Goal: Task Accomplishment & Management: Use online tool/utility

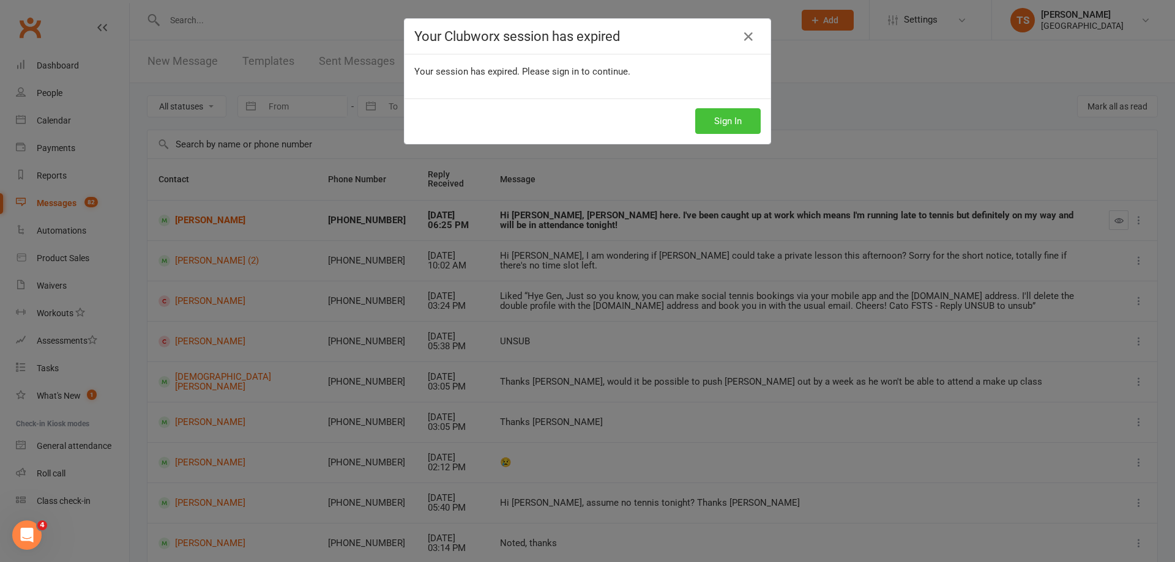
click at [724, 119] on button "Sign In" at bounding box center [727, 121] width 65 height 26
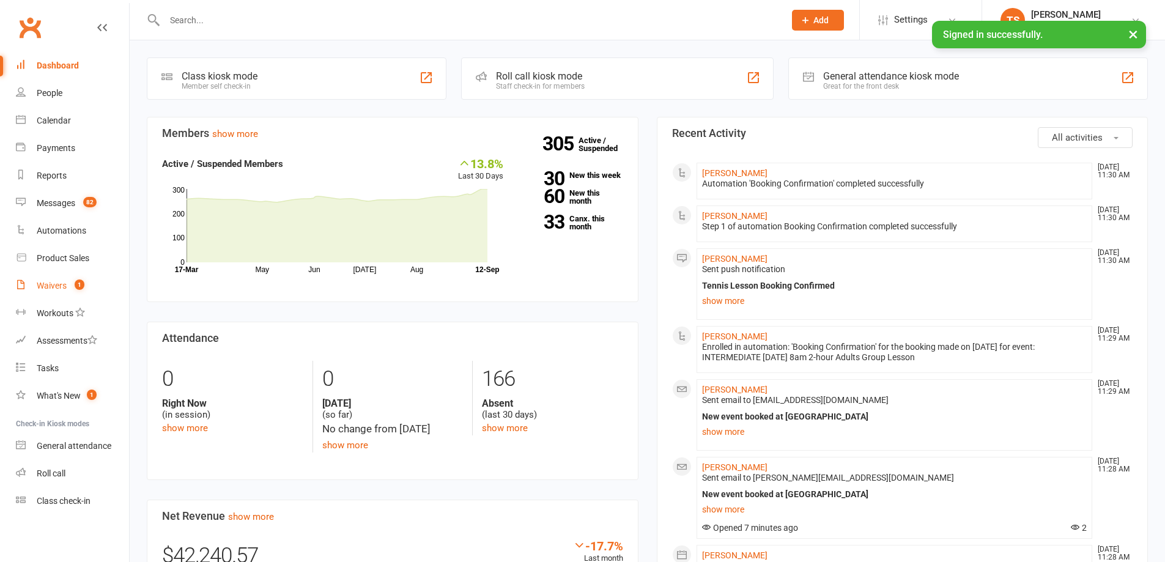
click at [59, 283] on div "Waivers" at bounding box center [52, 286] width 30 height 10
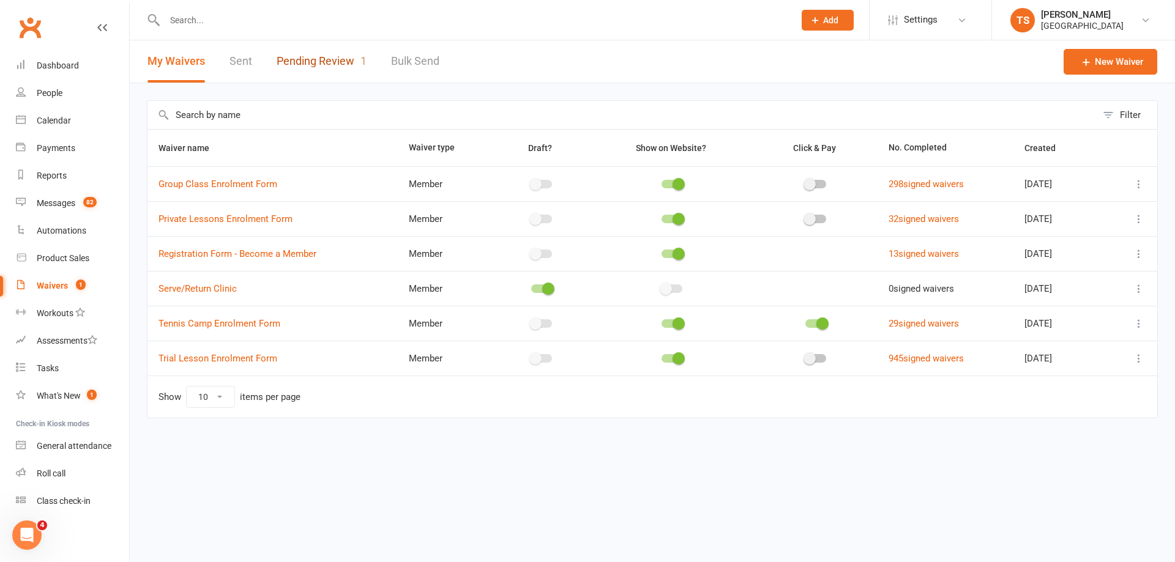
click at [326, 61] on link "Pending Review 1" at bounding box center [322, 61] width 90 height 42
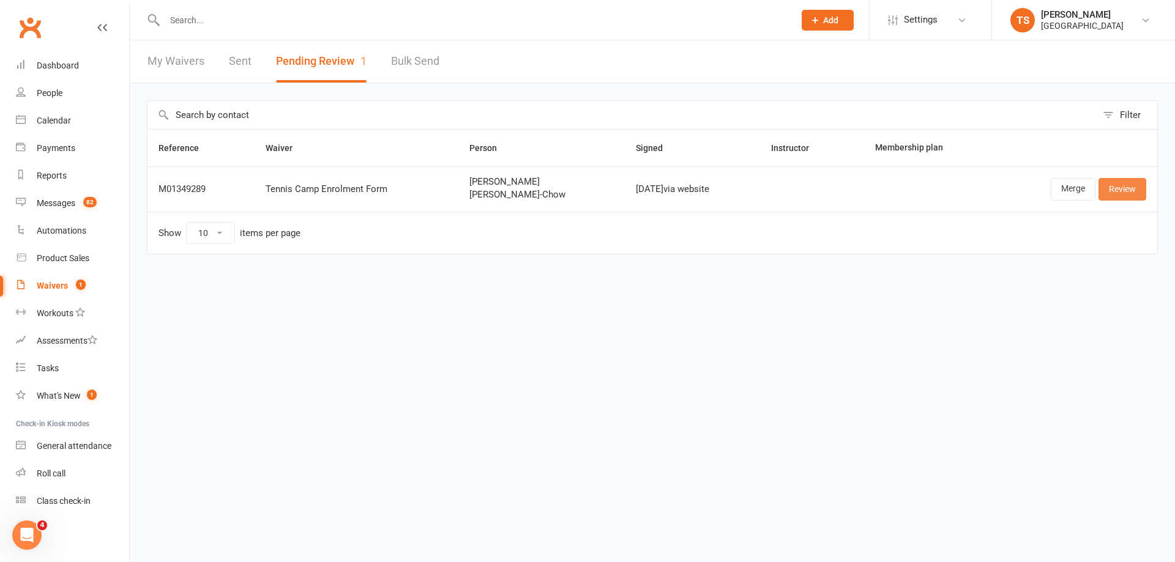
click at [1125, 191] on link "Review" at bounding box center [1122, 189] width 48 height 22
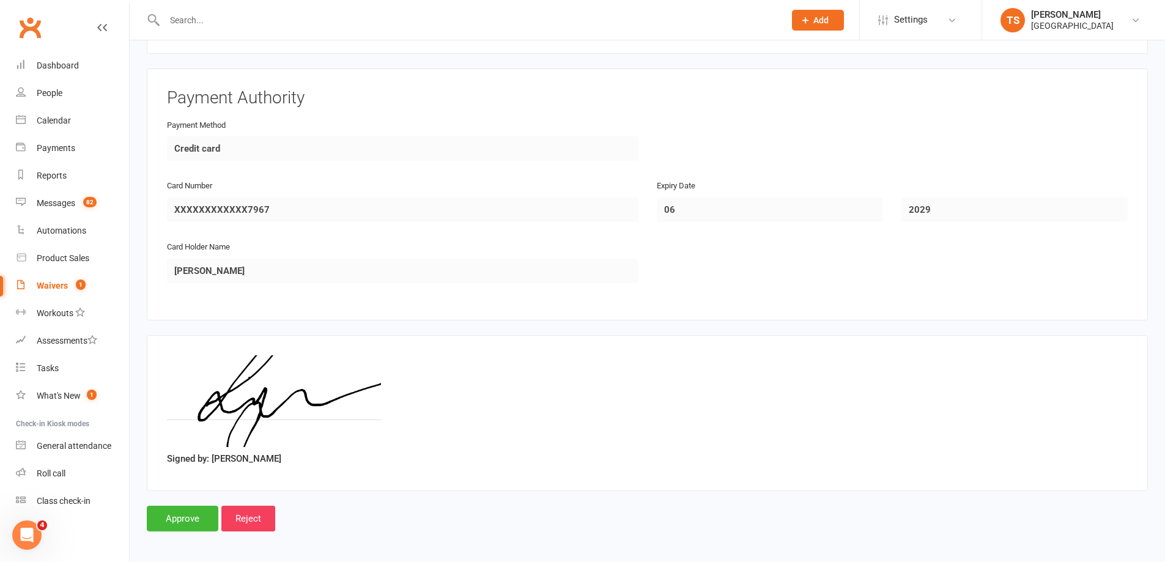
scroll to position [2643, 0]
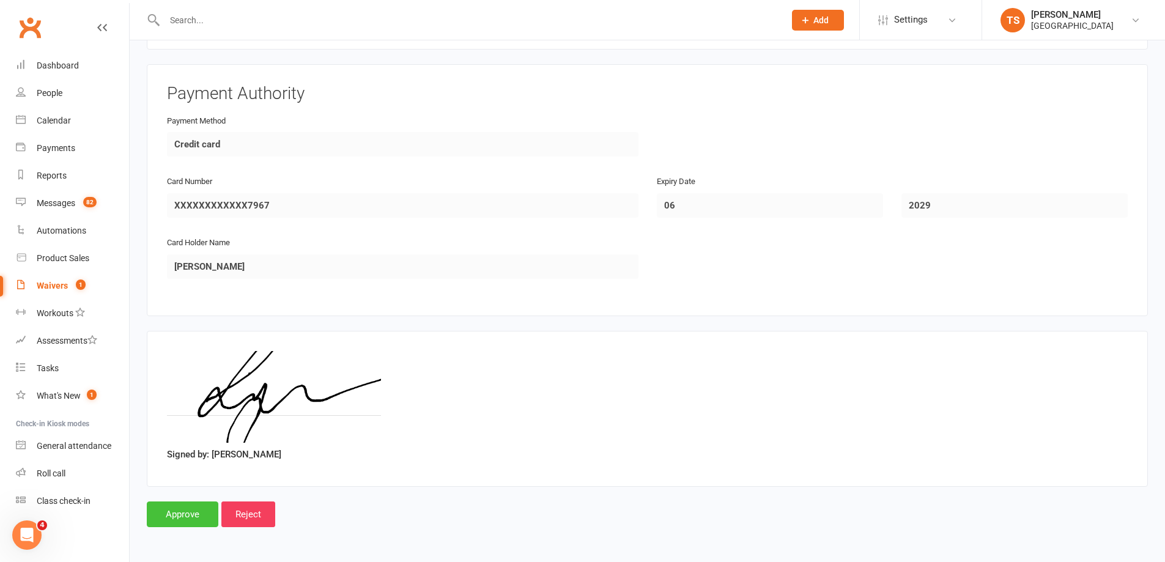
click at [177, 510] on input "Approve" at bounding box center [183, 515] width 72 height 26
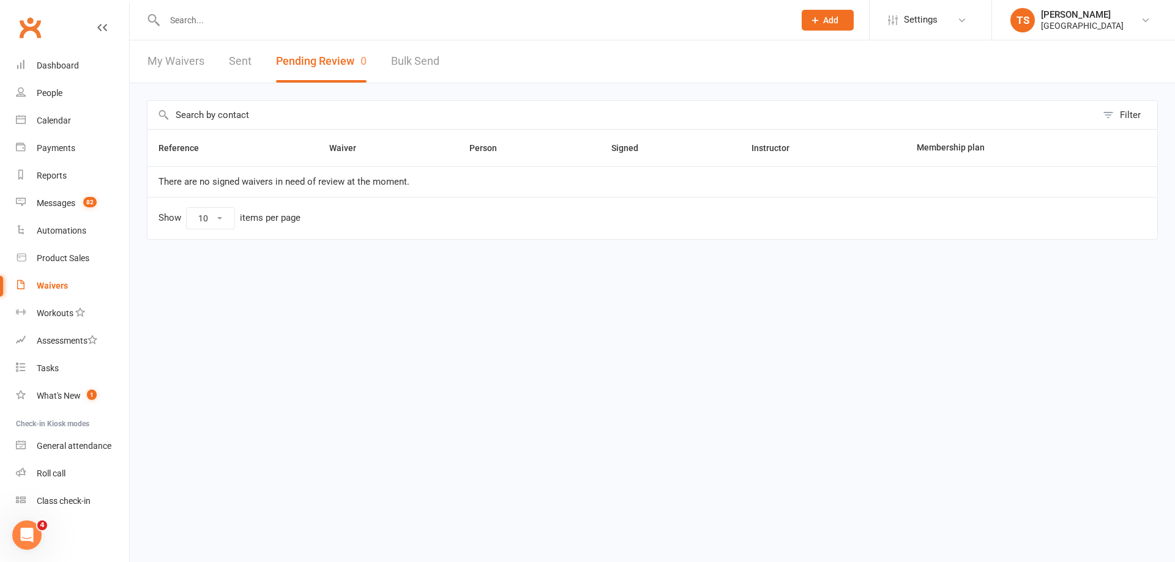
click at [165, 13] on input "text" at bounding box center [473, 20] width 625 height 17
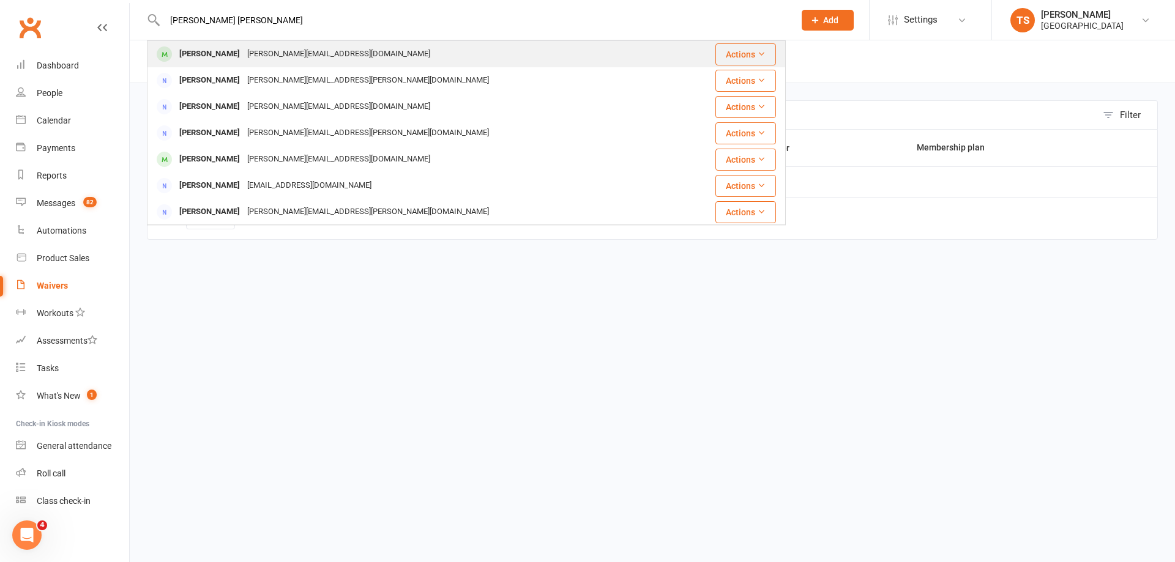
type input "[PERSON_NAME] [PERSON_NAME]"
click at [275, 56] on div "[PERSON_NAME][EMAIL_ADDRESS][DOMAIN_NAME]" at bounding box center [338, 54] width 190 height 18
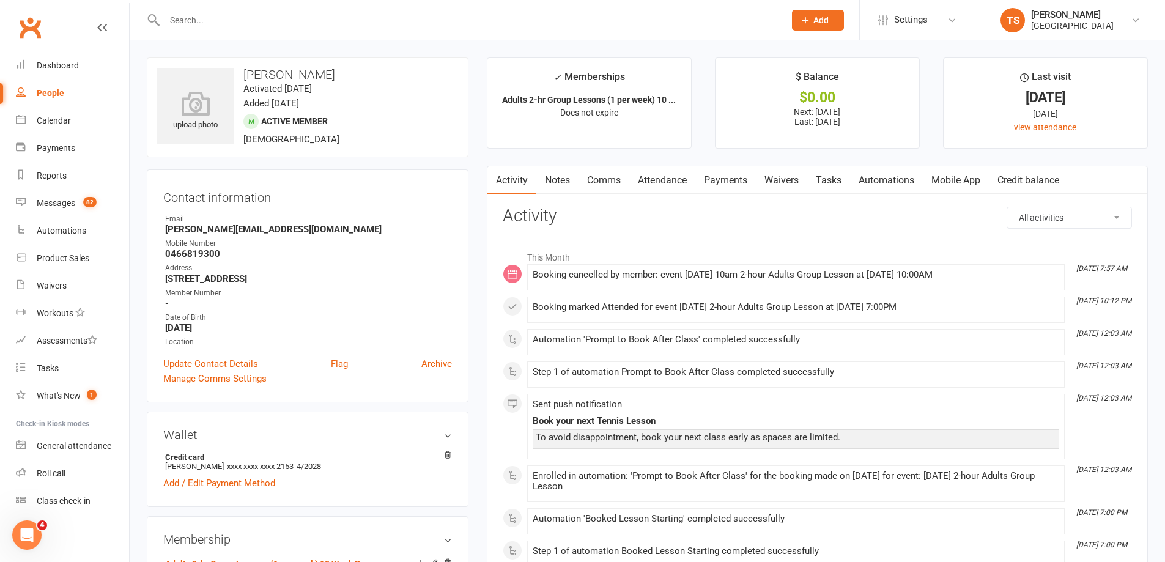
drag, startPoint x: 718, startPoint y: 179, endPoint x: 815, endPoint y: 234, distance: 112.1
click at [719, 178] on link "Payments" at bounding box center [726, 180] width 61 height 28
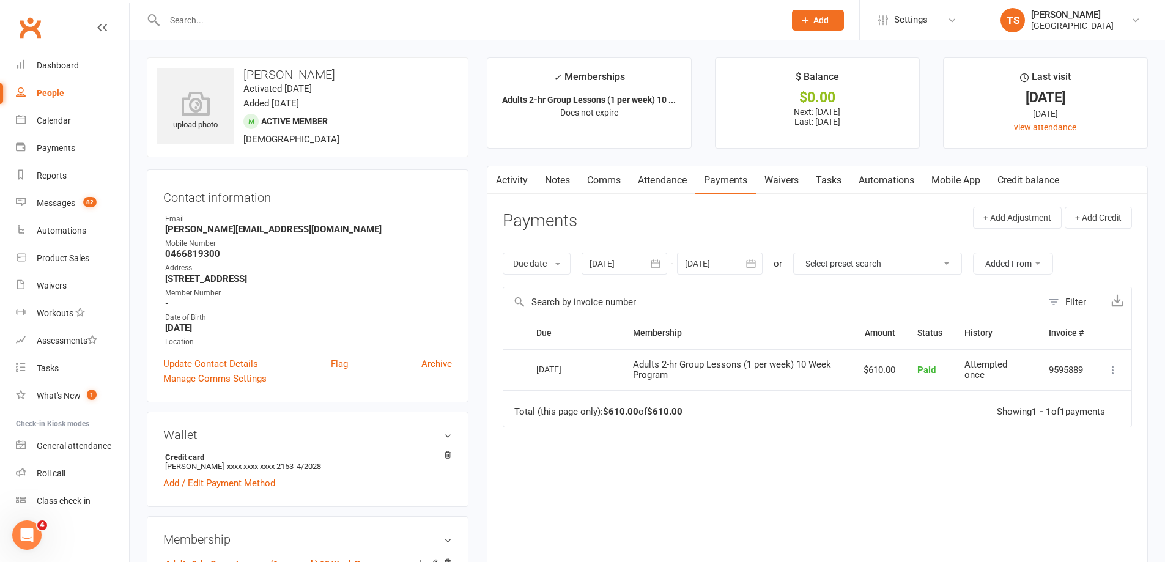
drag, startPoint x: 563, startPoint y: 175, endPoint x: 566, endPoint y: 180, distance: 6.3
click at [562, 176] on link "Notes" at bounding box center [558, 180] width 42 height 28
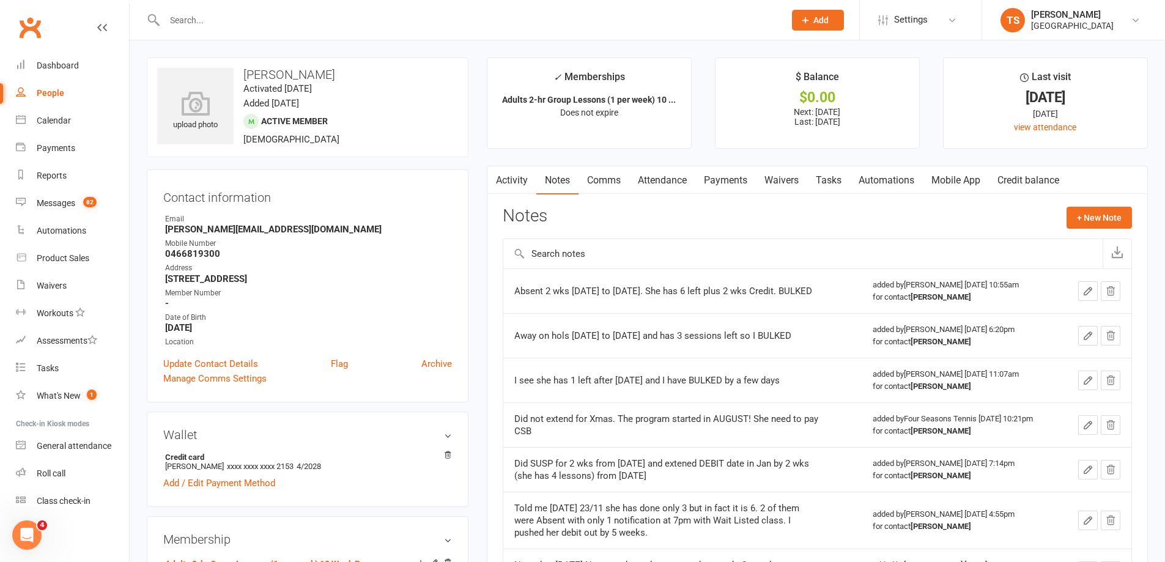
click at [719, 177] on link "Payments" at bounding box center [726, 180] width 61 height 28
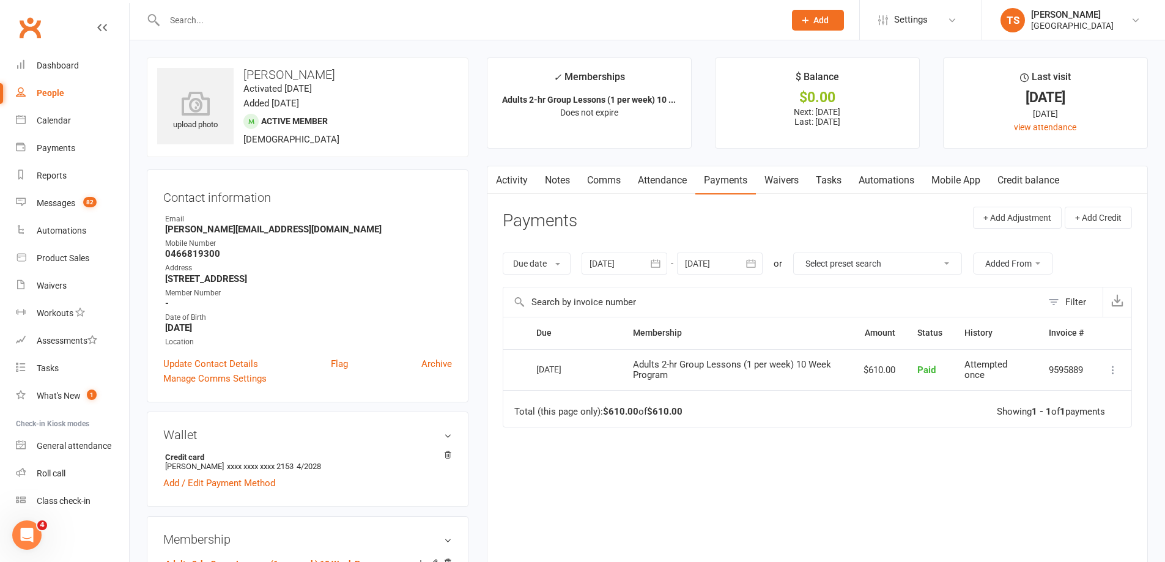
click at [723, 267] on div at bounding box center [720, 264] width 86 height 22
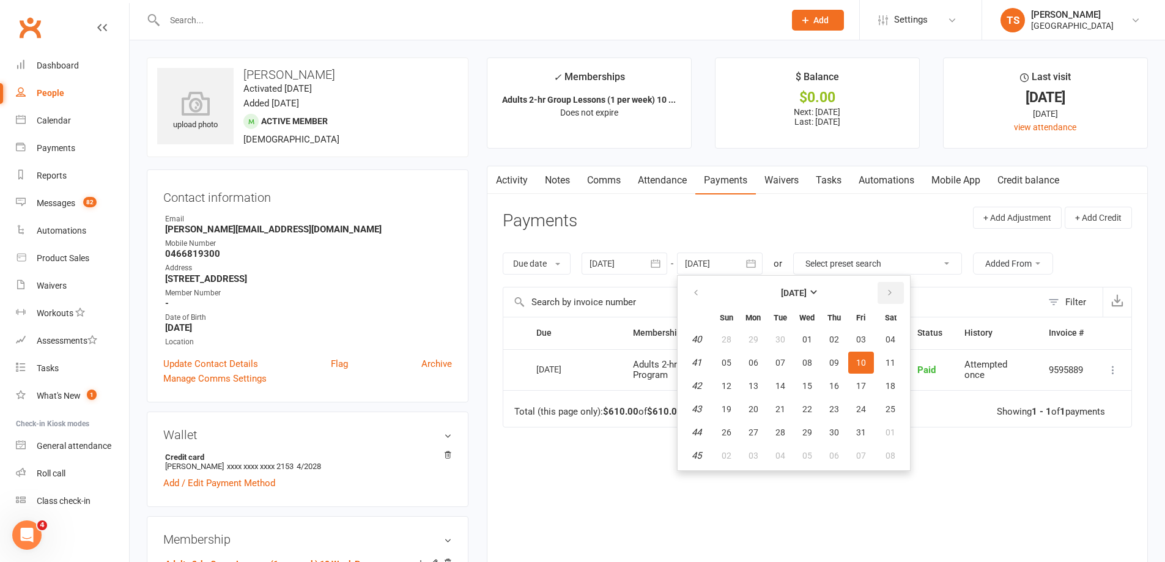
click at [886, 293] on button "button" at bounding box center [891, 293] width 26 height 22
click at [862, 434] on span "28" at bounding box center [861, 433] width 10 height 10
type input "[DATE]"
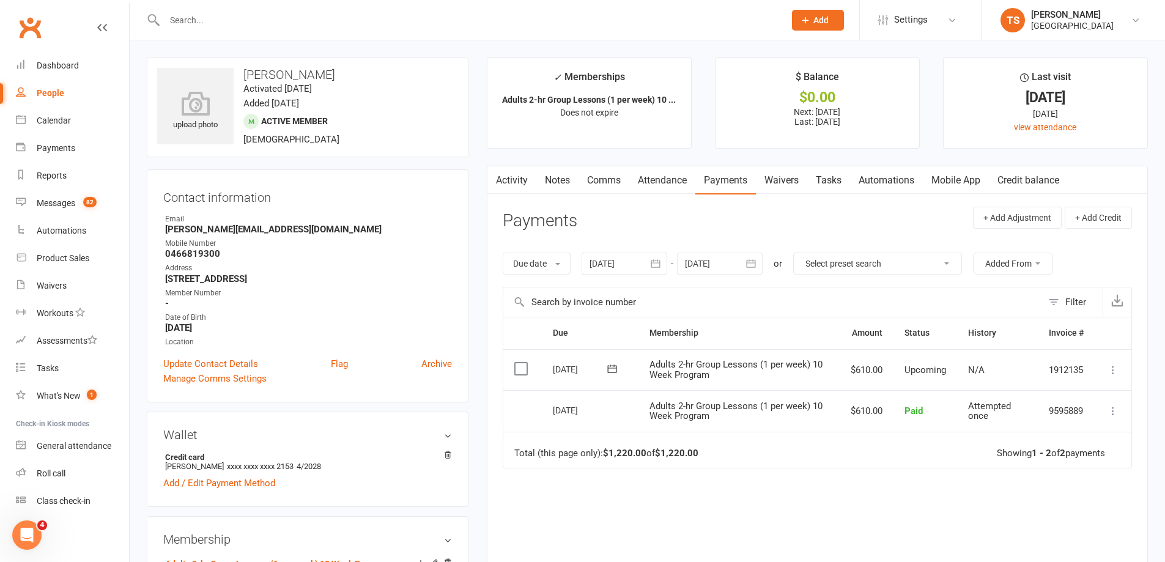
click at [1115, 370] on icon at bounding box center [1113, 370] width 12 height 12
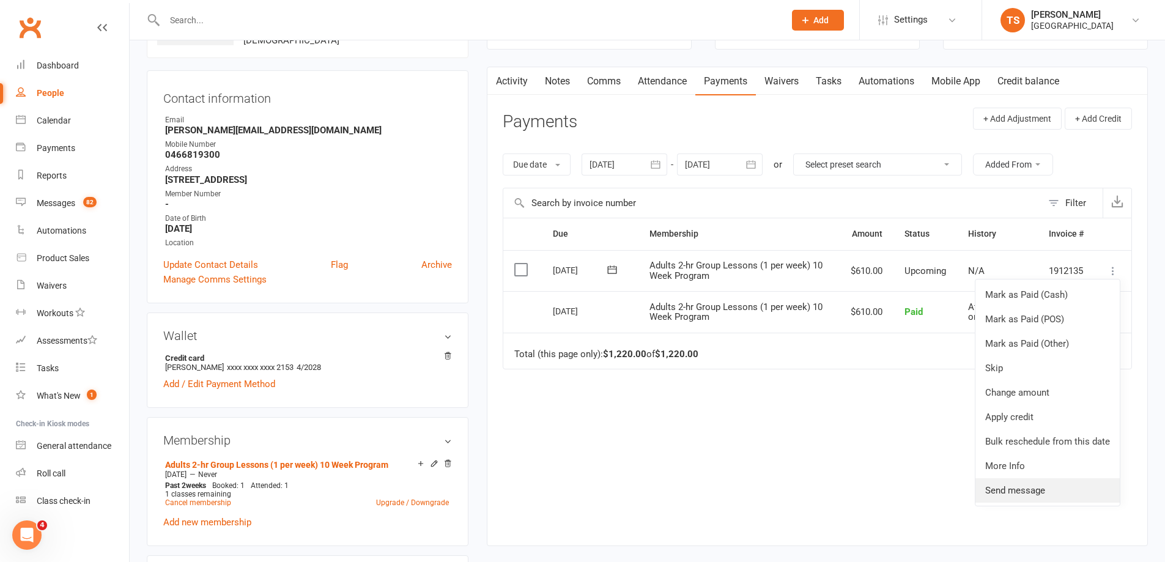
scroll to position [122, 0]
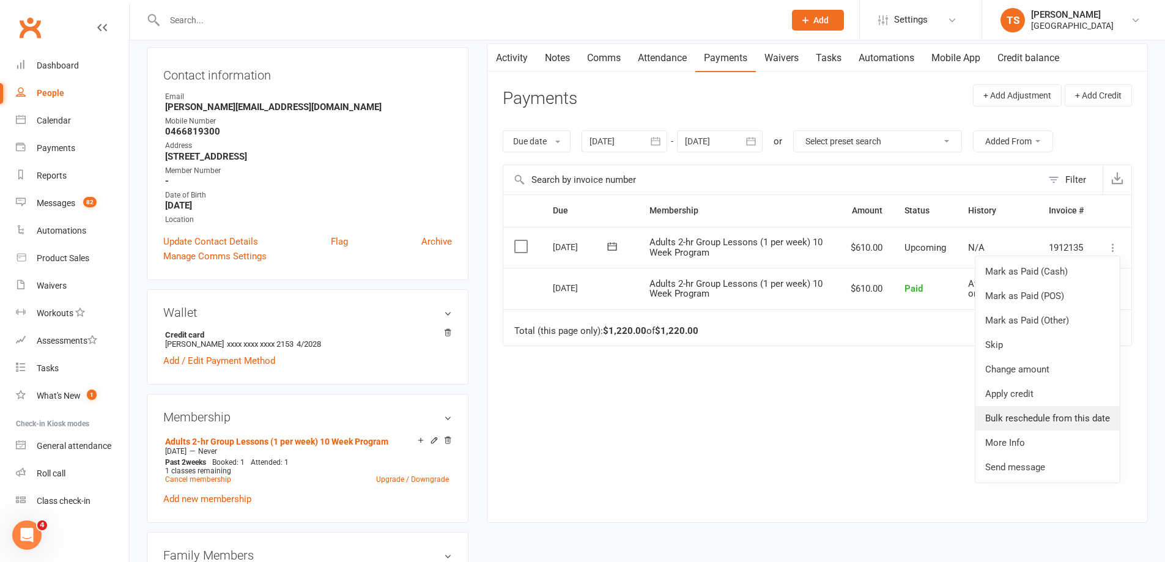
click at [1043, 420] on link "Bulk reschedule from this date" at bounding box center [1048, 418] width 144 height 24
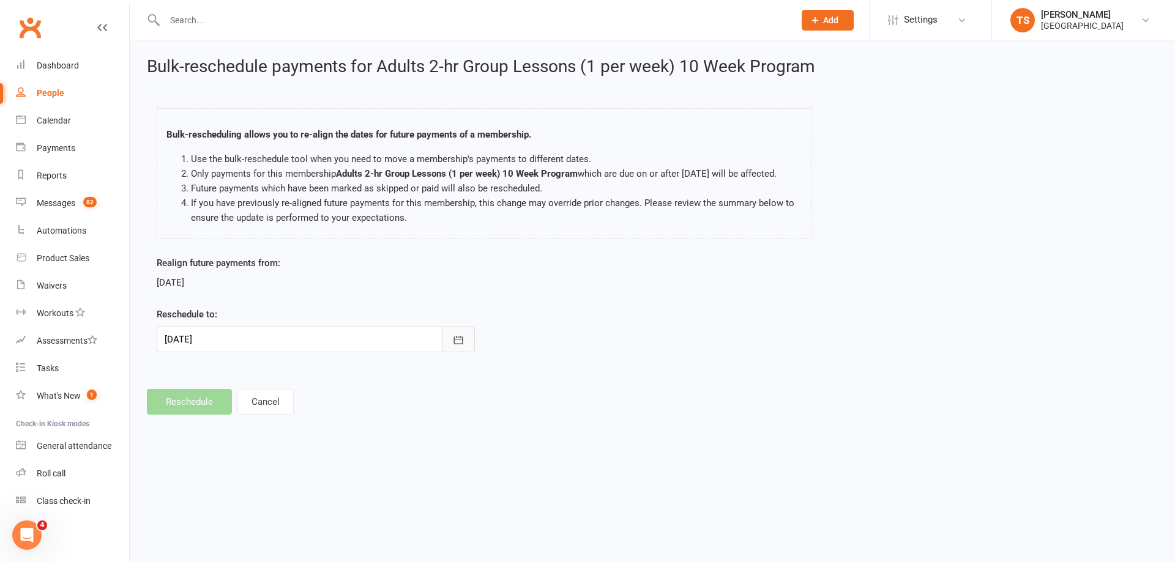
click at [459, 346] on icon "button" at bounding box center [458, 340] width 12 height 12
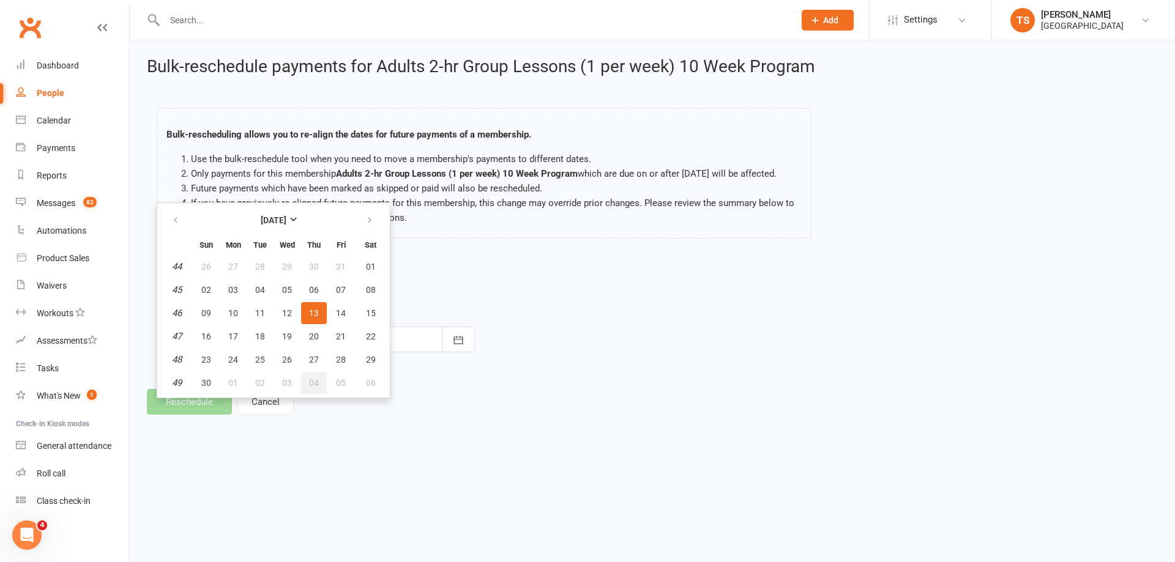
click at [313, 388] on span "04" at bounding box center [314, 383] width 10 height 10
type input "[DATE]"
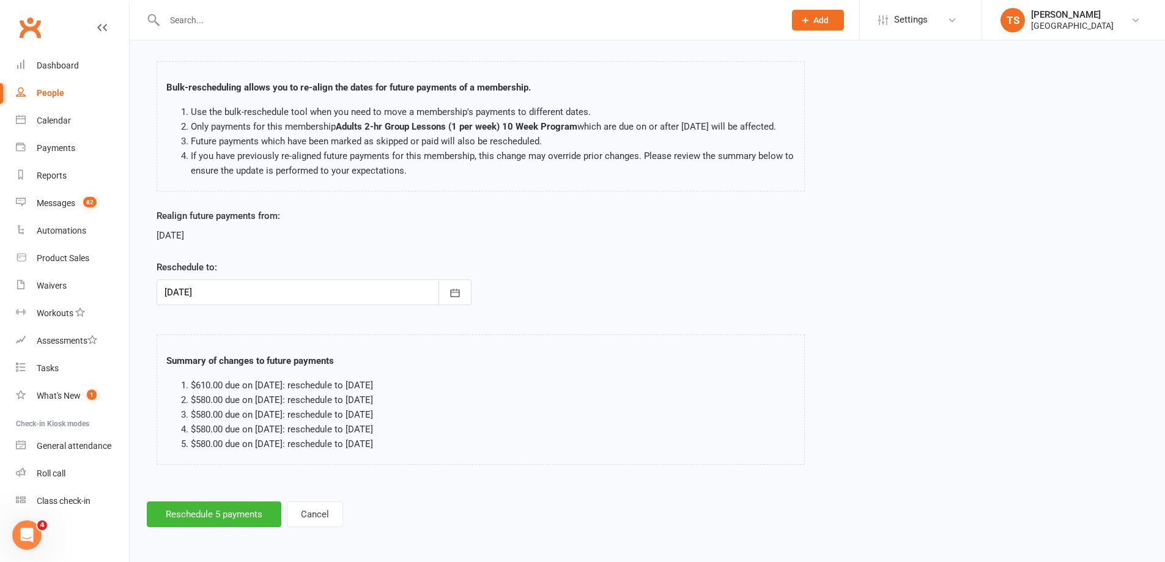
scroll to position [62, 0]
click at [210, 526] on button "Reschedule 5 payments" at bounding box center [214, 515] width 135 height 26
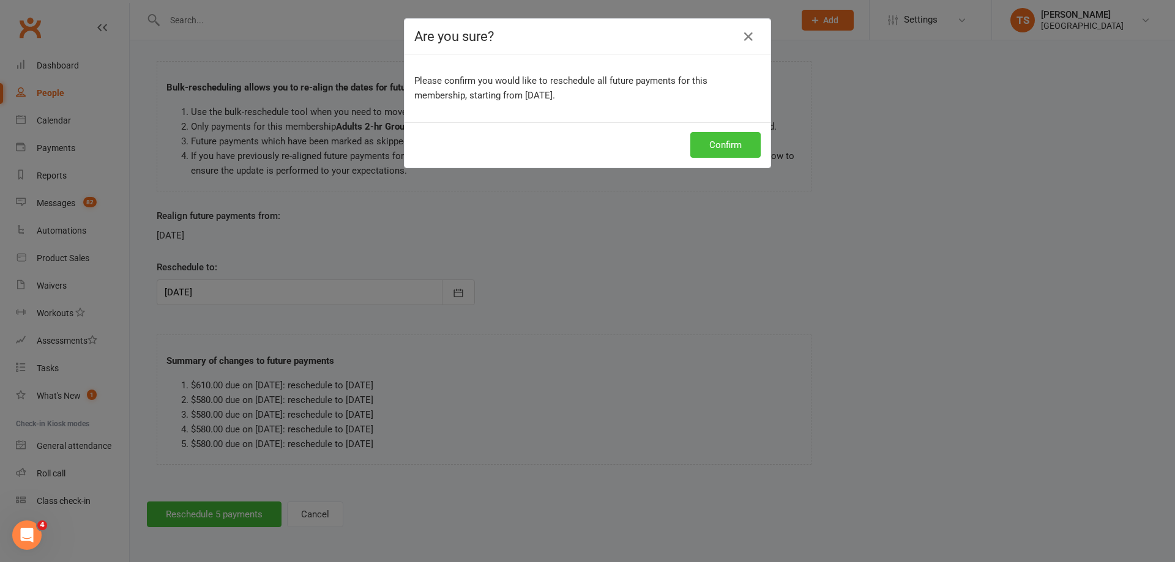
click at [729, 148] on button "Confirm" at bounding box center [725, 145] width 70 height 26
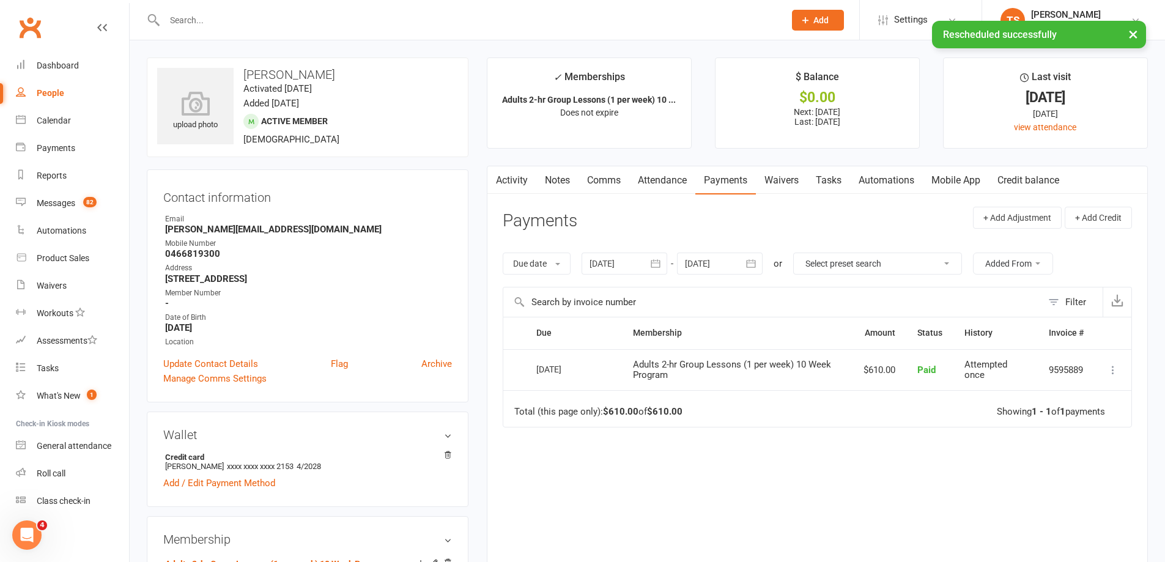
drag, startPoint x: 566, startPoint y: 176, endPoint x: 615, endPoint y: 193, distance: 51.9
click at [566, 177] on link "Notes" at bounding box center [558, 180] width 42 height 28
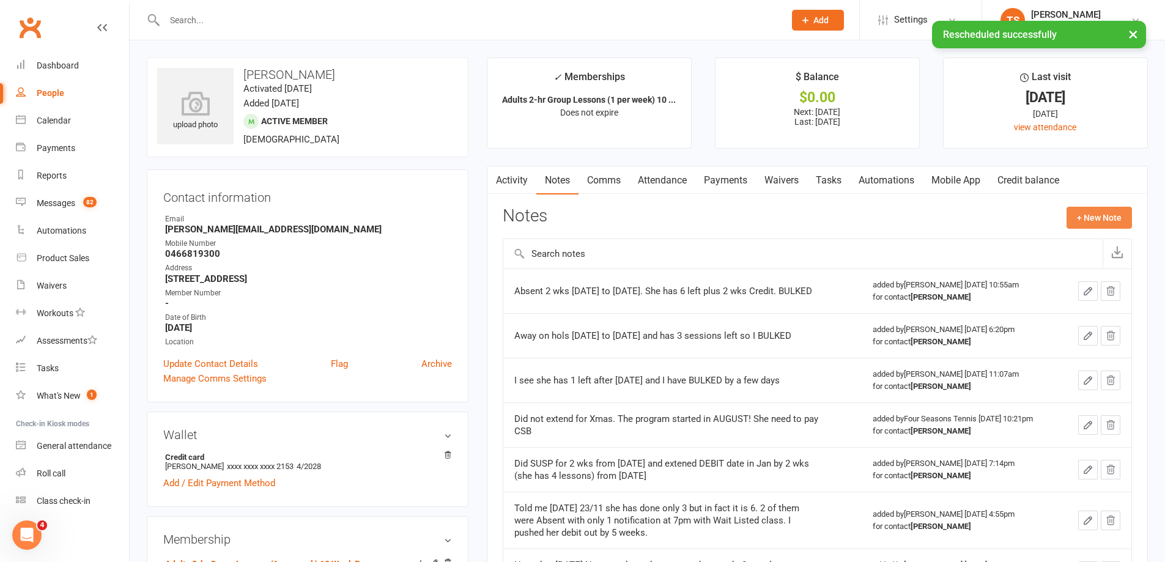
click at [1116, 218] on button "+ New Note" at bounding box center [1099, 218] width 65 height 22
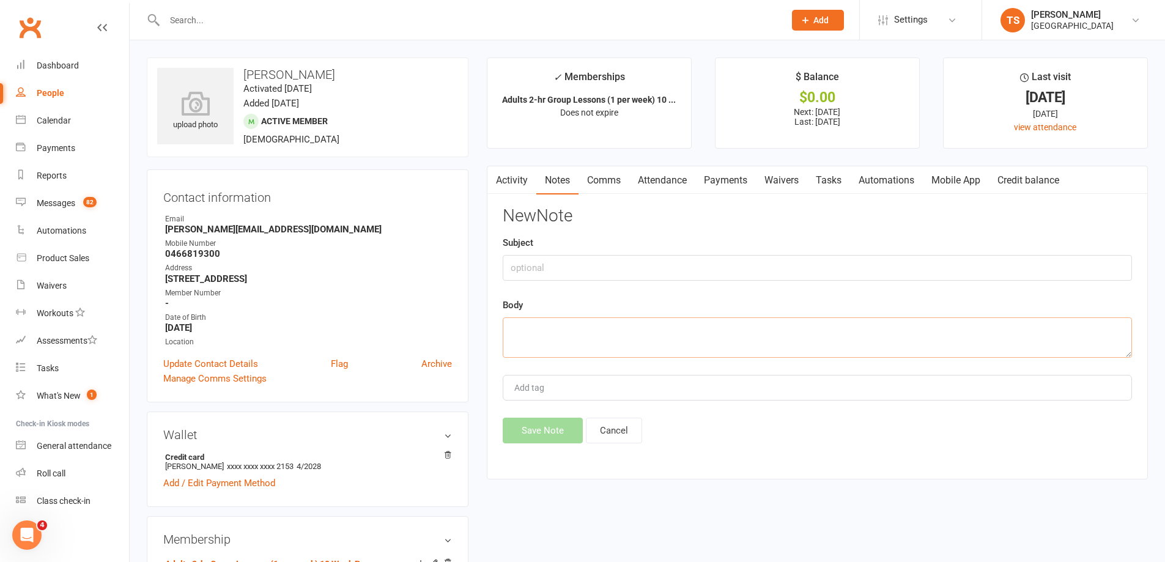
drag, startPoint x: 516, startPoint y: 330, endPoint x: 521, endPoint y: 326, distance: 7.0
click at [521, 328] on textarea at bounding box center [818, 338] width 630 height 40
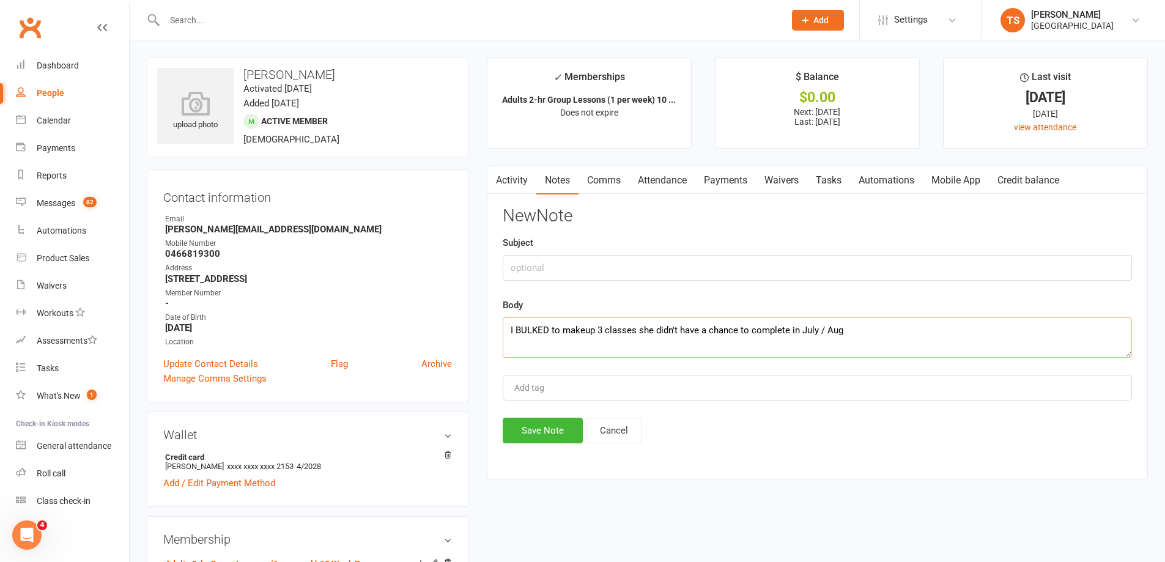
click at [582, 331] on textarea "I BULKED to makeup 3 classes she didn't have a chance to complete in July / Aug" at bounding box center [818, 338] width 630 height 40
click at [551, 331] on textarea "I BULKED to make up 3 classes she didn't have a chance to complete in July / Aug" at bounding box center [818, 338] width 630 height 40
type textarea "I BULKED Oct prog to make up 3 classes she didn't have a chance to complete in …"
click at [542, 433] on button "Save Note" at bounding box center [543, 431] width 80 height 26
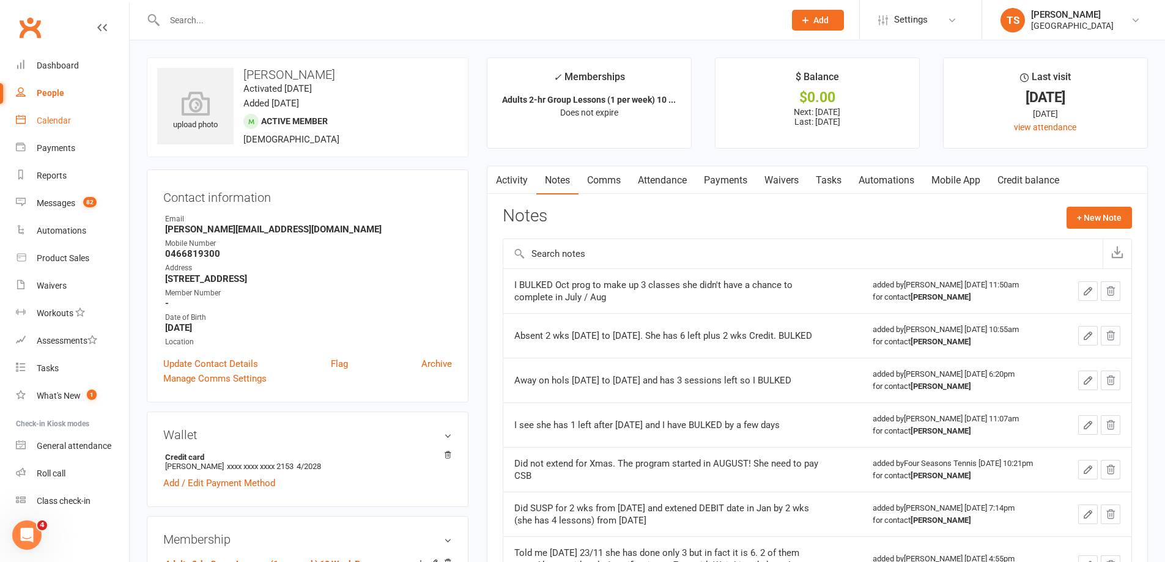
click at [59, 119] on div "Calendar" at bounding box center [54, 121] width 34 height 10
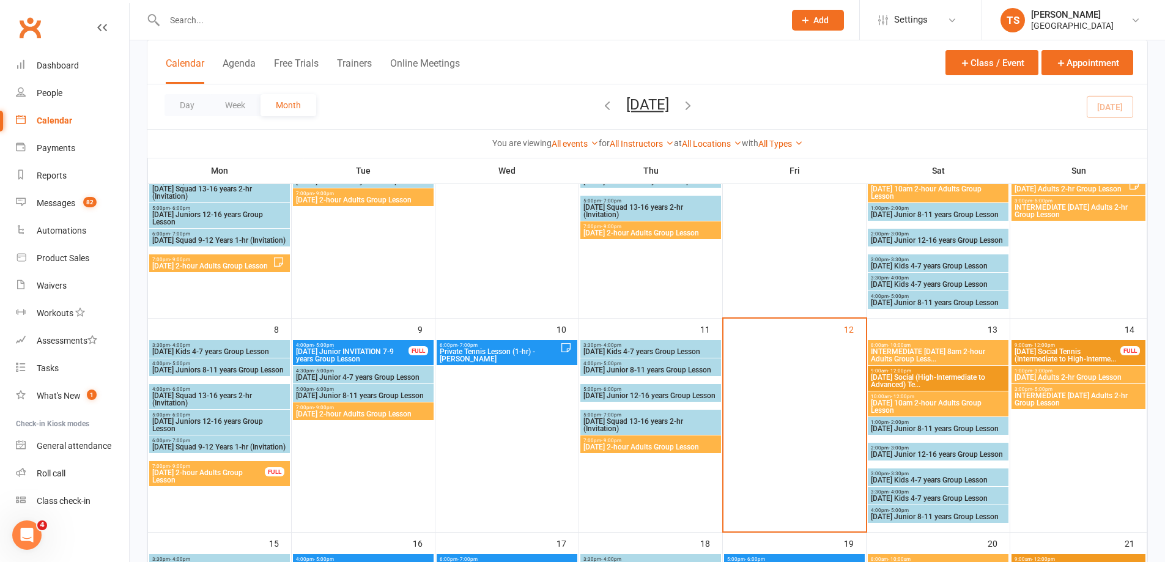
scroll to position [184, 0]
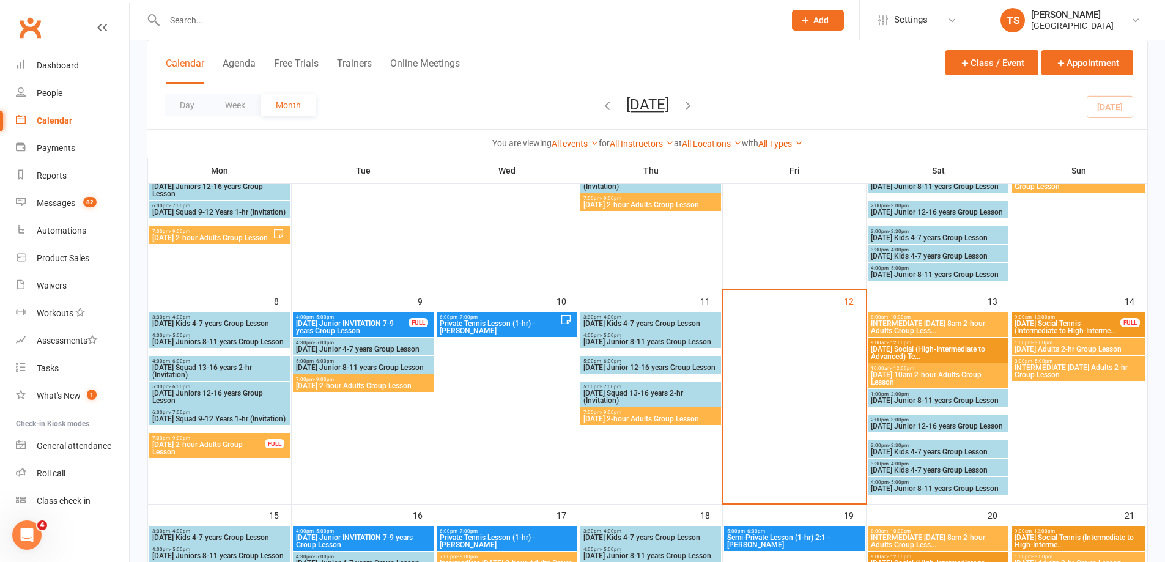
click at [928, 323] on span "INTERMEDIATE [DATE] 8am 2-hour Adults Group Less..." at bounding box center [939, 327] width 136 height 15
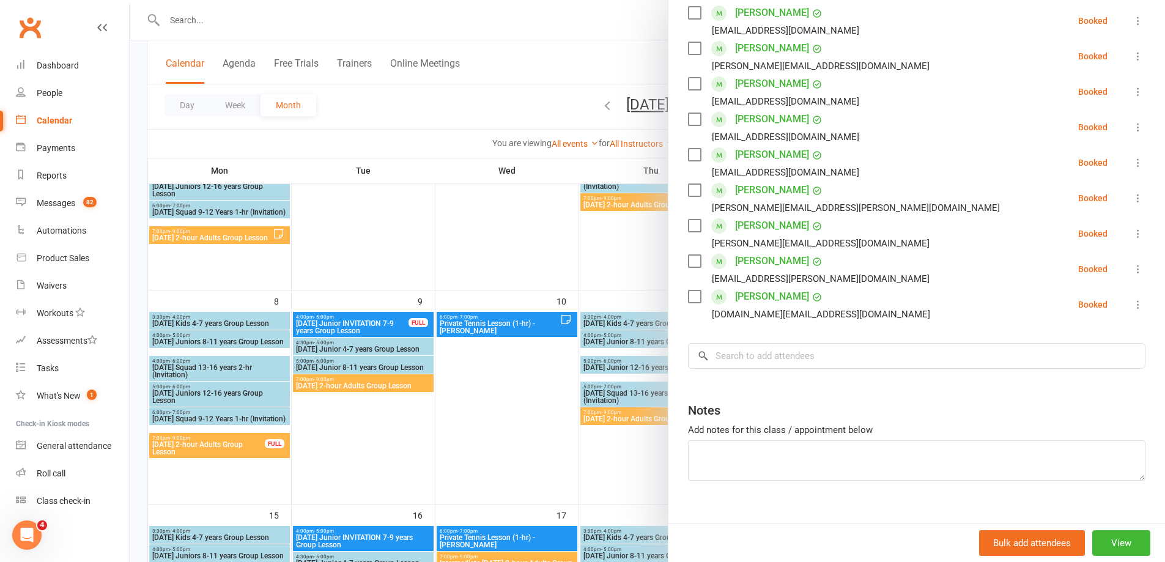
scroll to position [314, 0]
click at [617, 252] on div at bounding box center [648, 281] width 1036 height 562
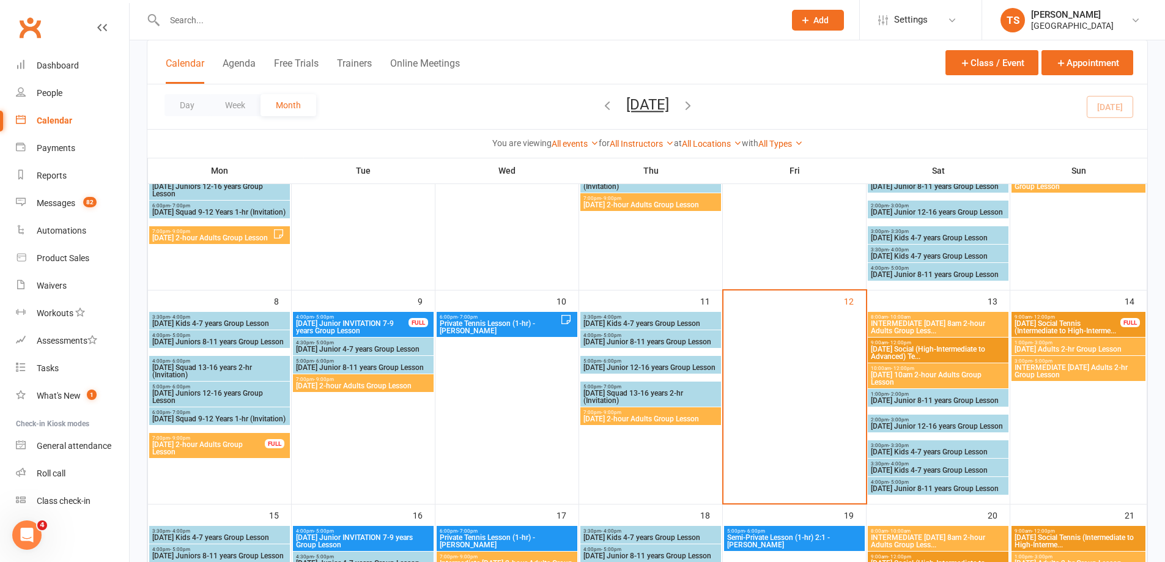
click at [970, 332] on span "INTERMEDIATE [DATE] 8am 2-hour Adults Group Less..." at bounding box center [939, 327] width 136 height 15
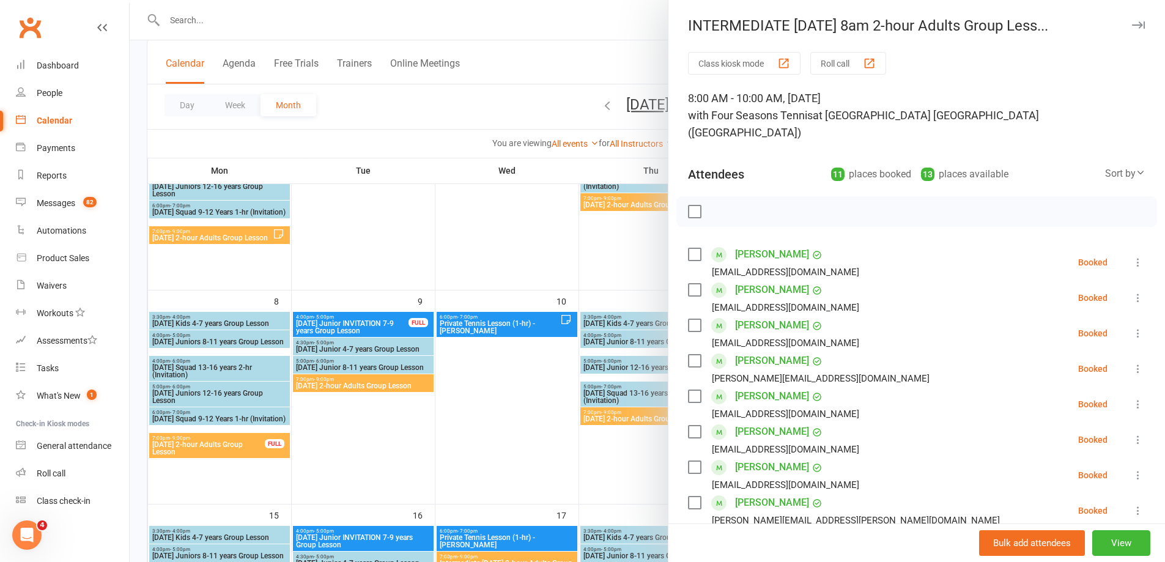
click at [623, 455] on div at bounding box center [648, 281] width 1036 height 562
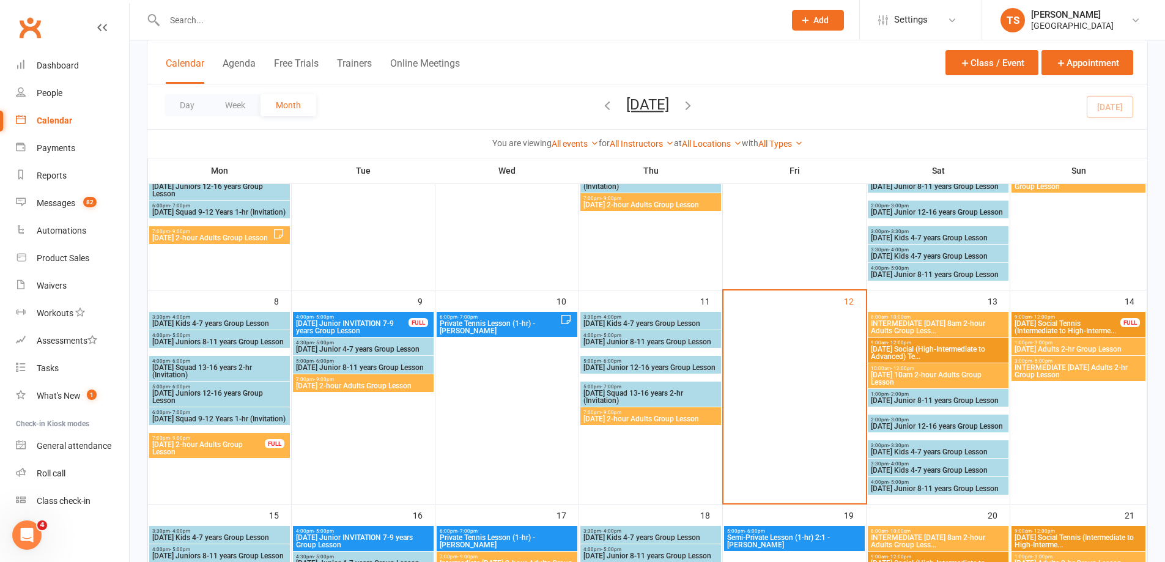
click at [940, 374] on span "[DATE] 10am 2-hour Adults Group Lesson" at bounding box center [939, 378] width 136 height 15
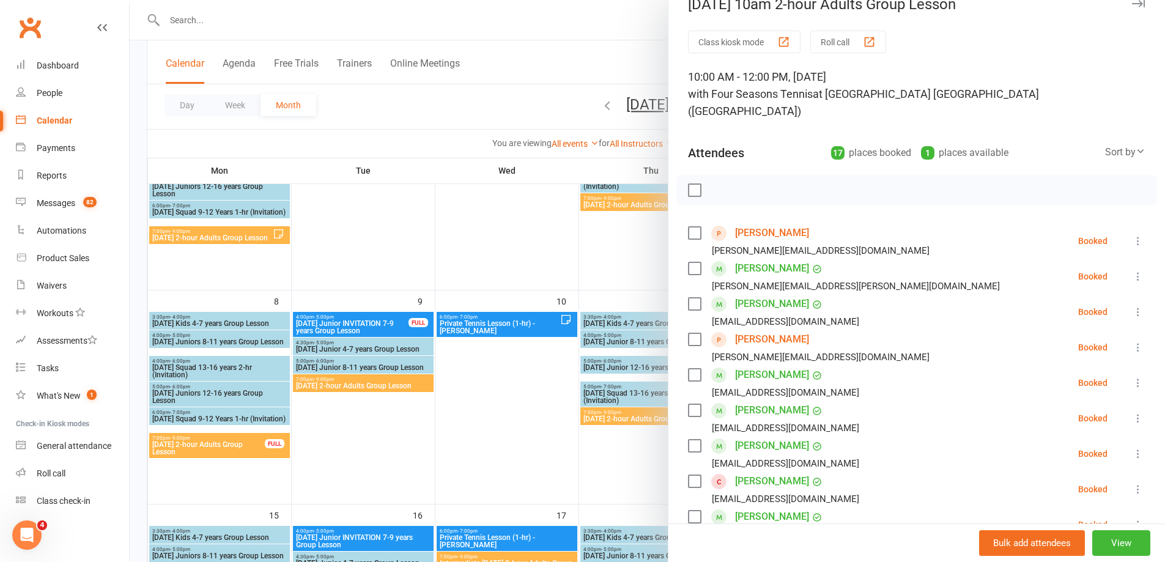
scroll to position [0, 0]
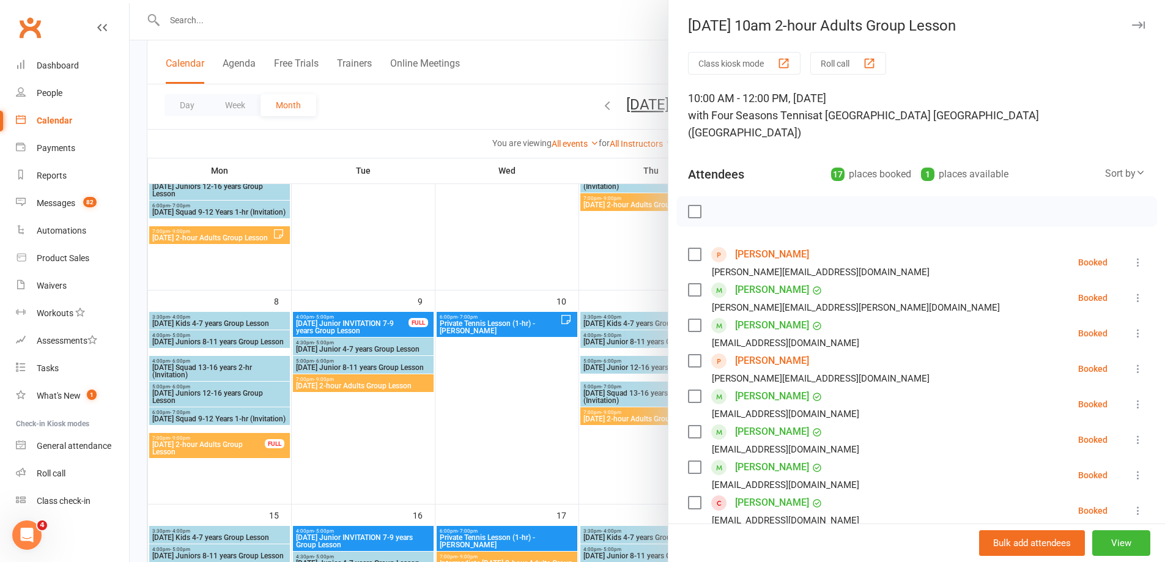
click at [625, 458] on div at bounding box center [648, 281] width 1036 height 562
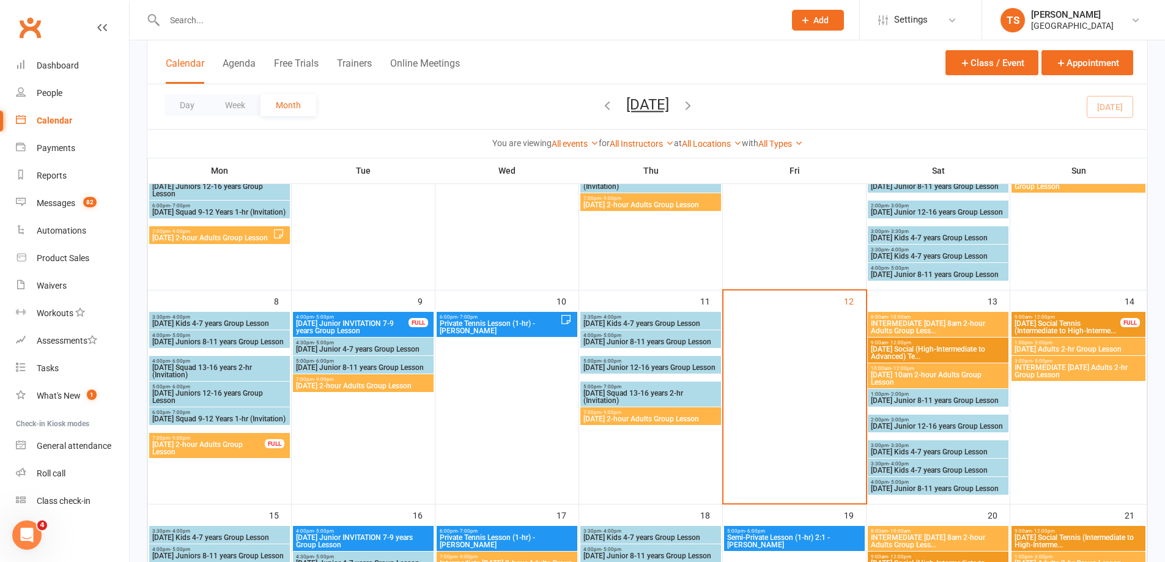
click at [919, 324] on span "INTERMEDIATE [DATE] 8am 2-hour Adults Group Less..." at bounding box center [939, 327] width 136 height 15
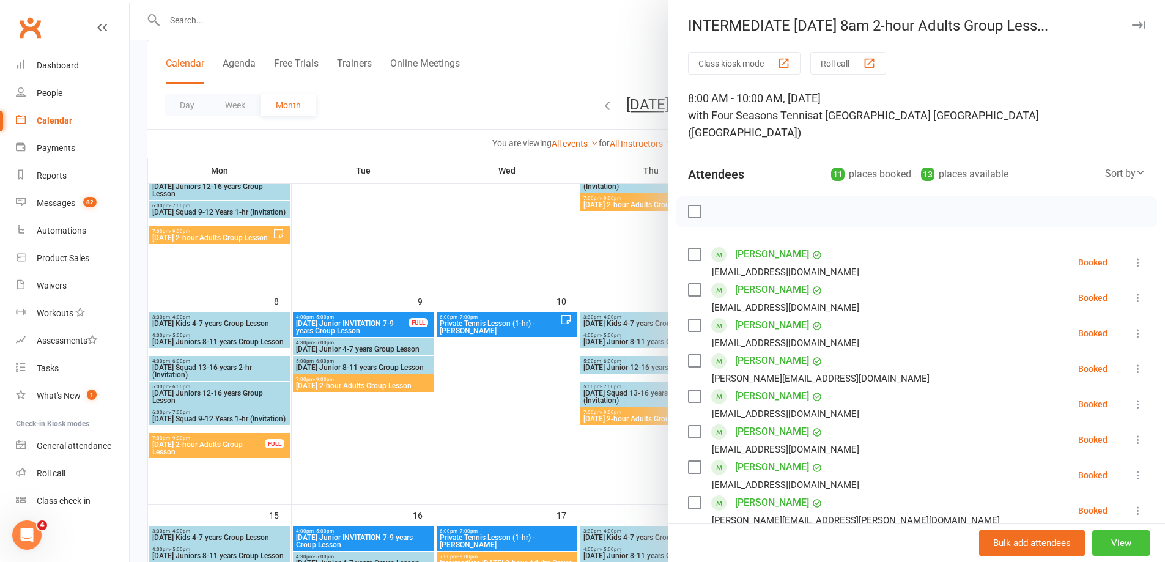
click at [1113, 533] on button "View" at bounding box center [1122, 543] width 58 height 26
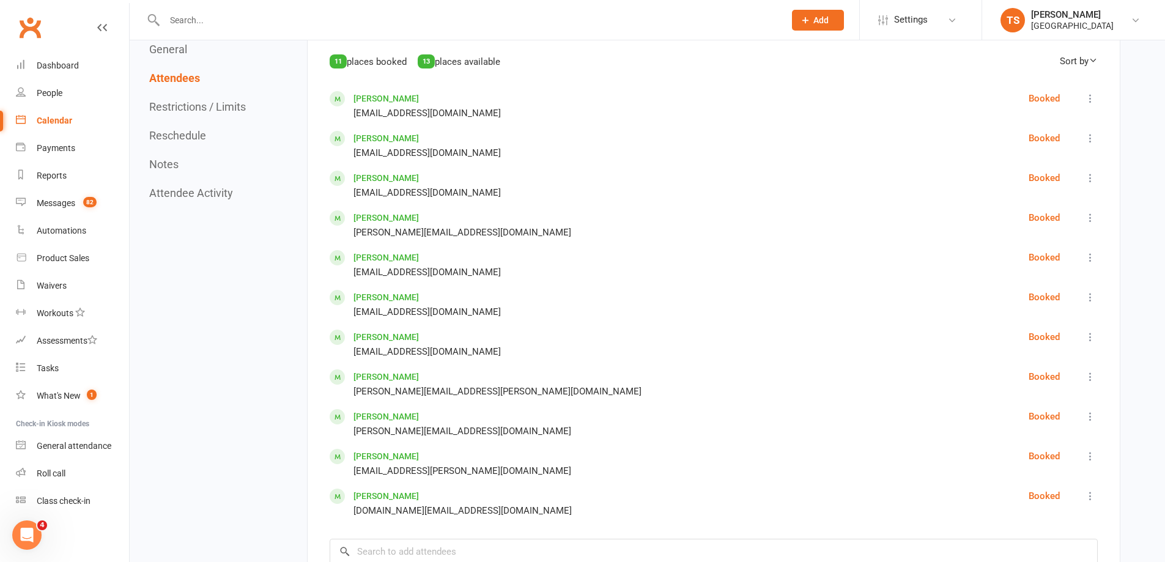
scroll to position [856, 0]
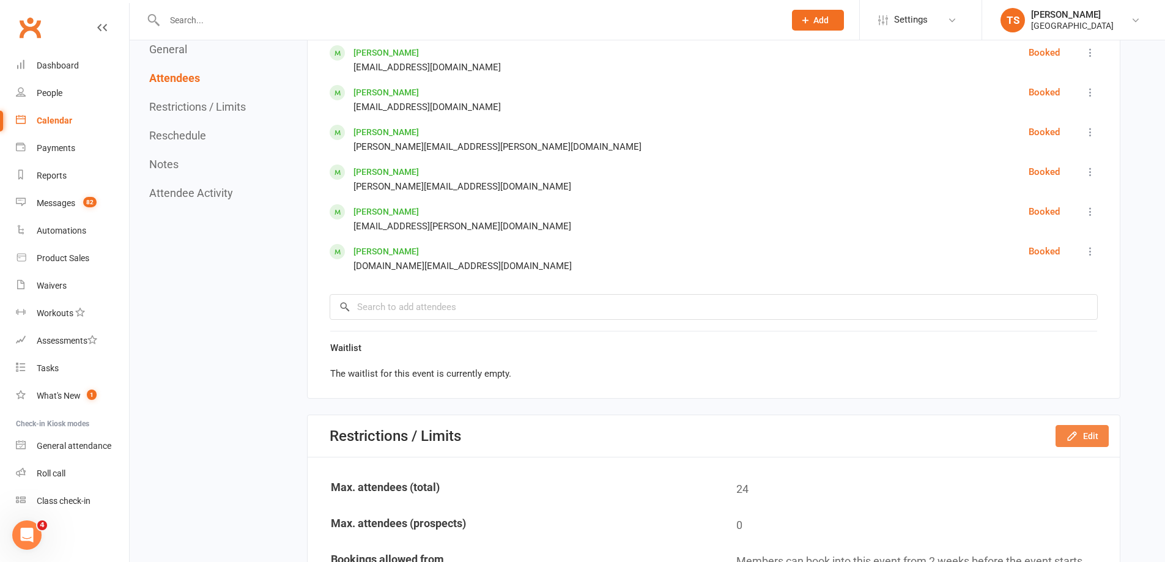
click at [1091, 438] on button "Edit" at bounding box center [1082, 436] width 53 height 22
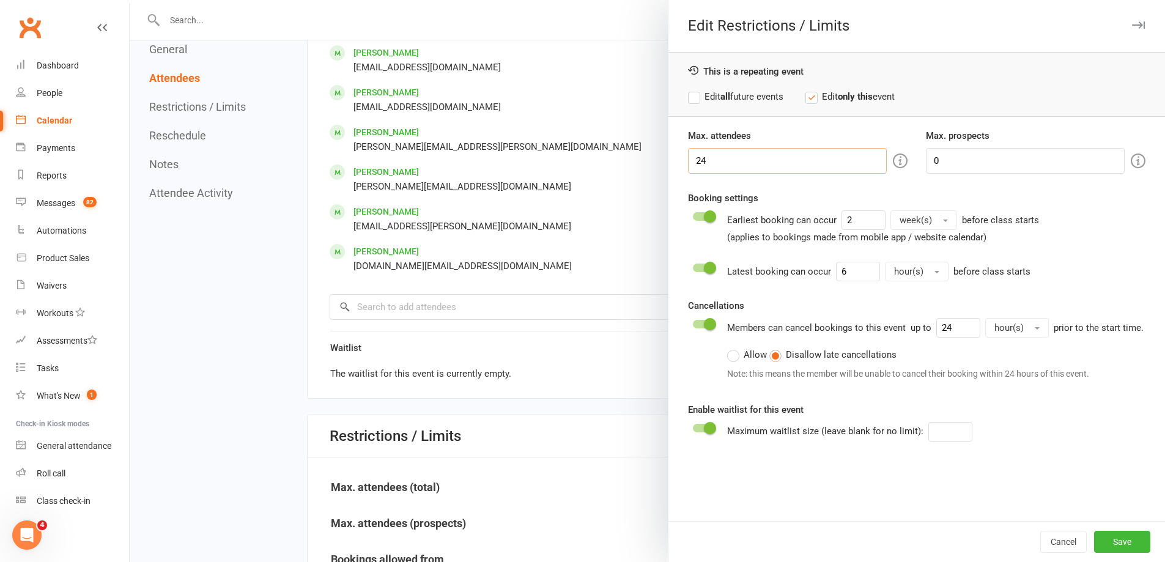
drag, startPoint x: 697, startPoint y: 160, endPoint x: 686, endPoint y: 160, distance: 11.0
click at [688, 160] on input "24" at bounding box center [787, 161] width 199 height 26
type input "18"
click at [1123, 541] on button "Save" at bounding box center [1122, 542] width 56 height 22
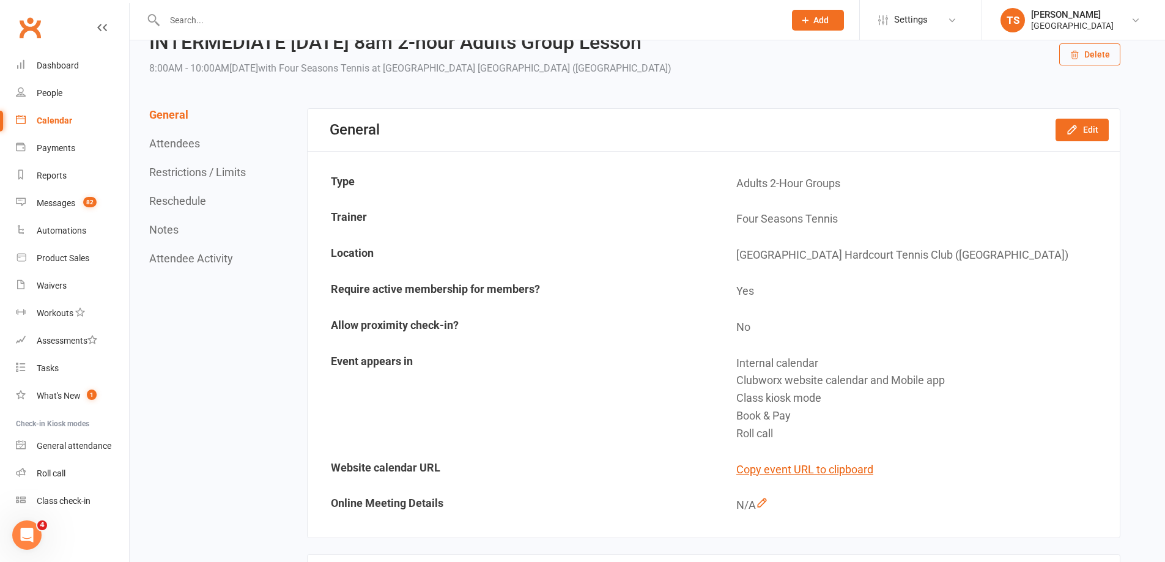
scroll to position [0, 0]
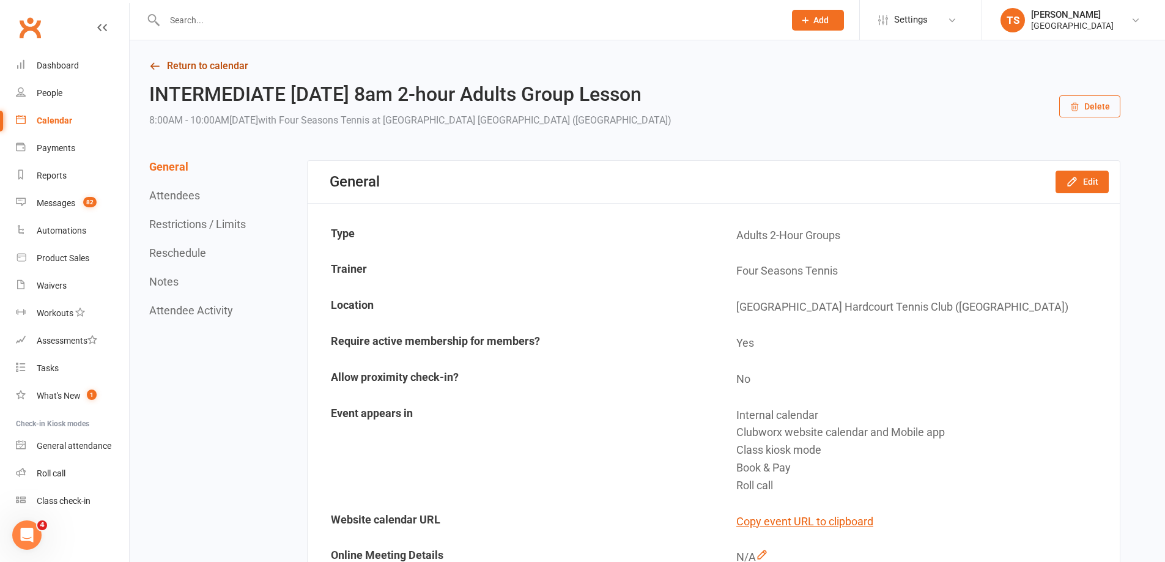
click at [187, 64] on link "Return to calendar" at bounding box center [634, 66] width 971 height 17
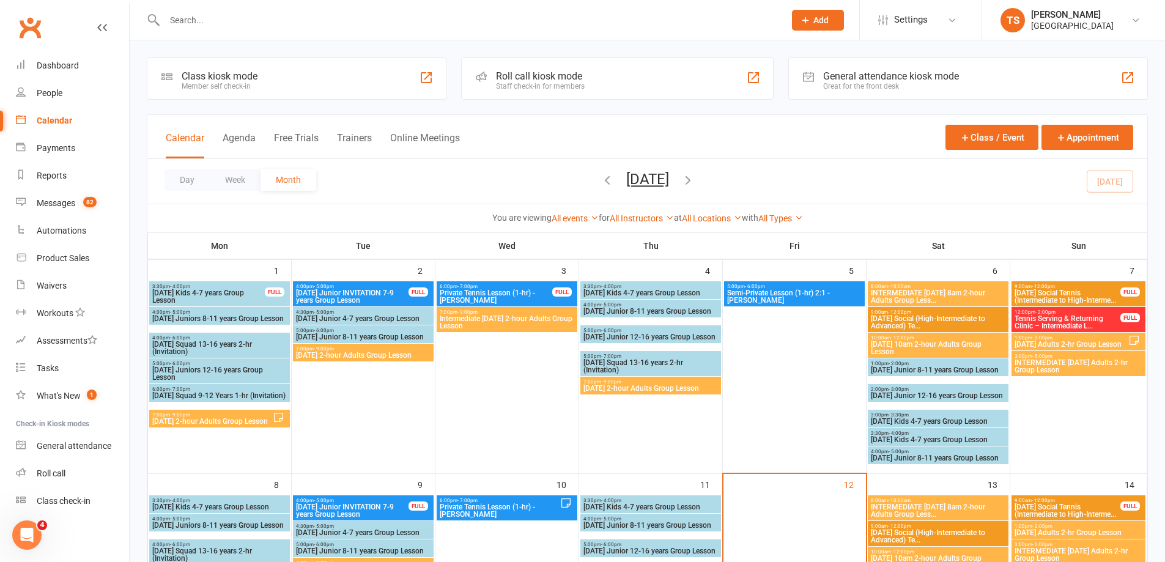
click at [934, 555] on span "[DATE] 10am 2-hour Adults Group Lesson" at bounding box center [939, 562] width 136 height 15
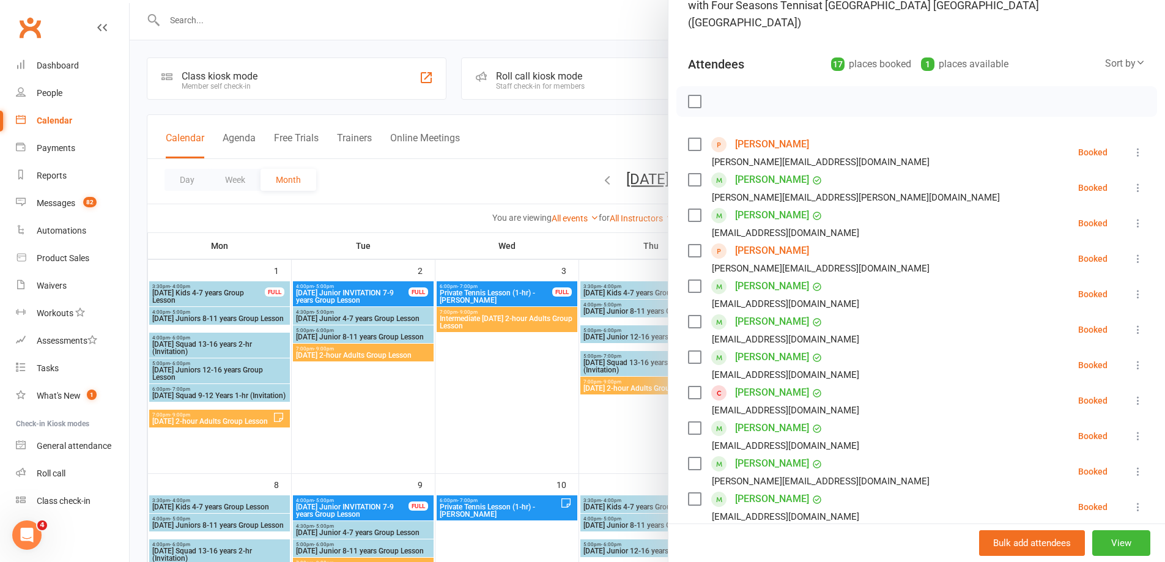
scroll to position [122, 0]
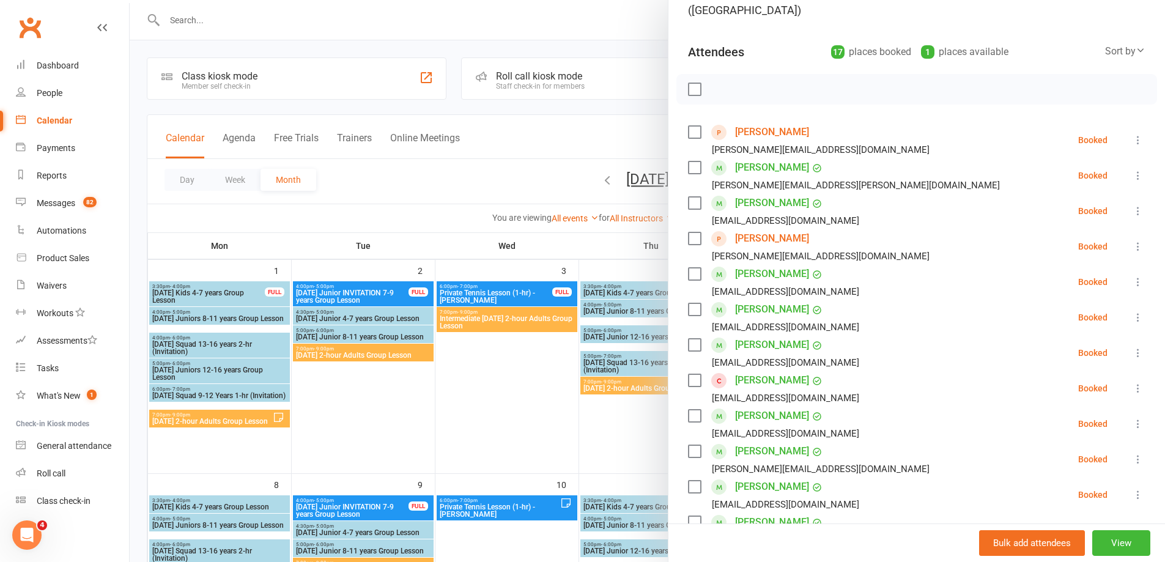
click at [605, 444] on div at bounding box center [648, 281] width 1036 height 562
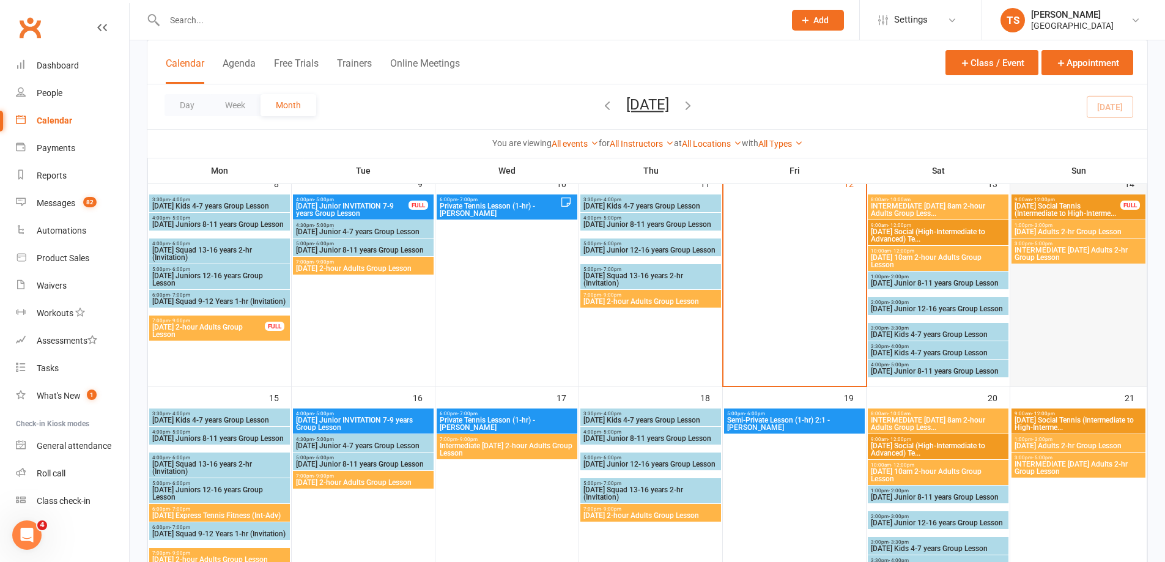
scroll to position [306, 0]
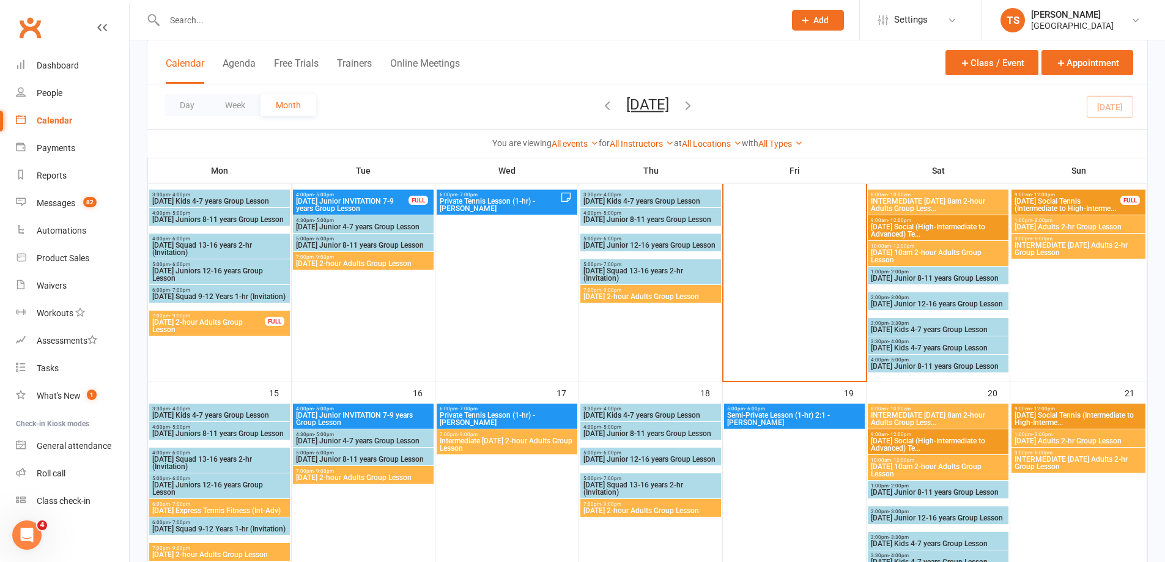
click at [1066, 220] on span "1:00pm - 3:00pm" at bounding box center [1078, 221] width 129 height 6
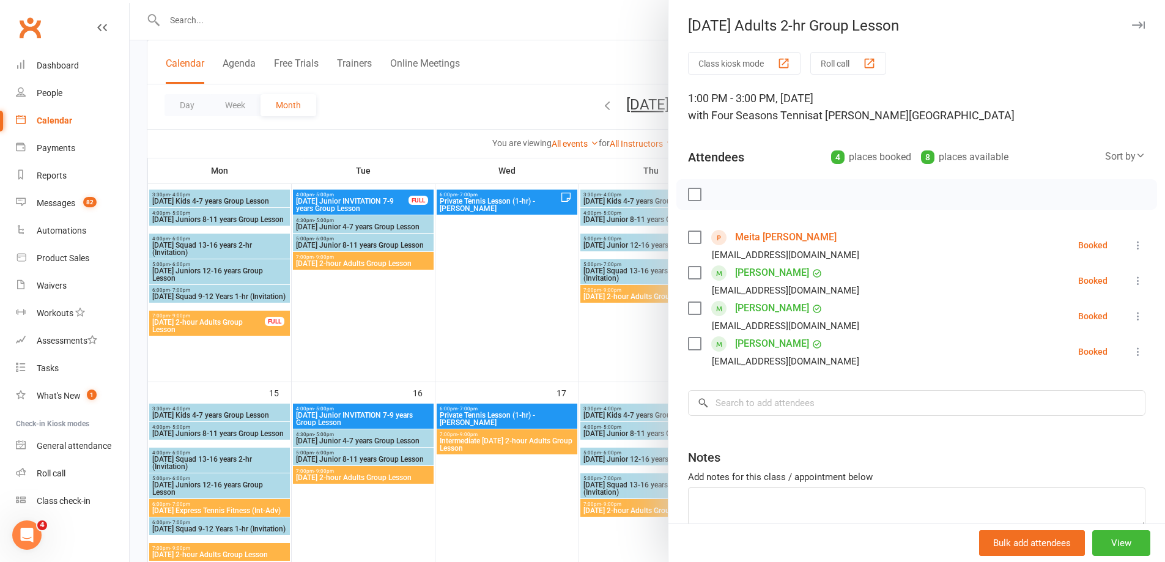
click at [517, 333] on div at bounding box center [648, 281] width 1036 height 562
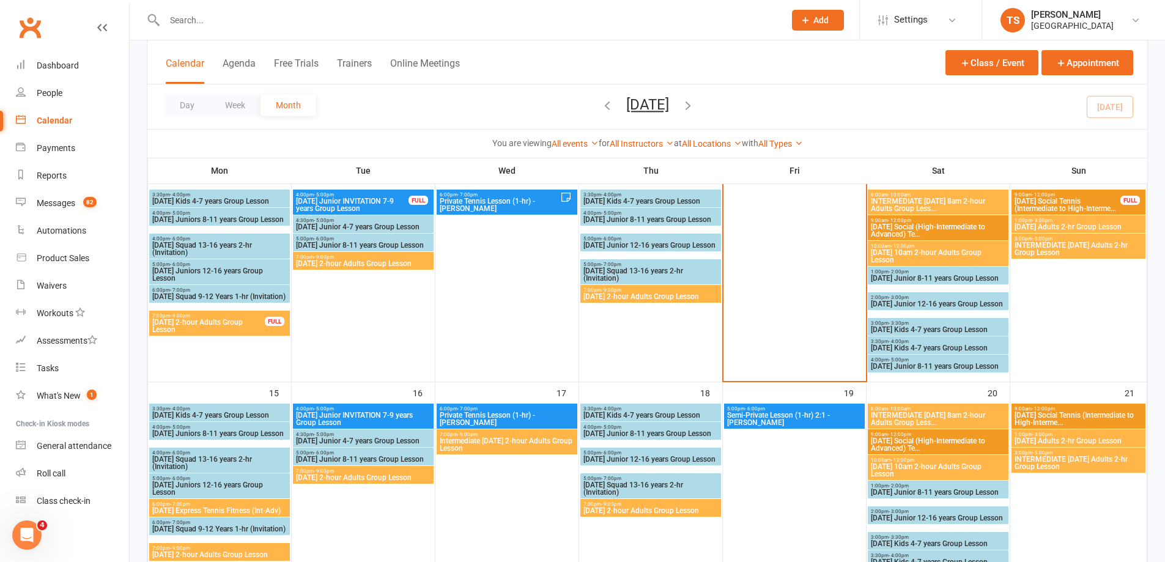
click at [1065, 247] on span "INTERMEDIATE [DATE] Adults 2-hr Group Lesson" at bounding box center [1078, 249] width 129 height 15
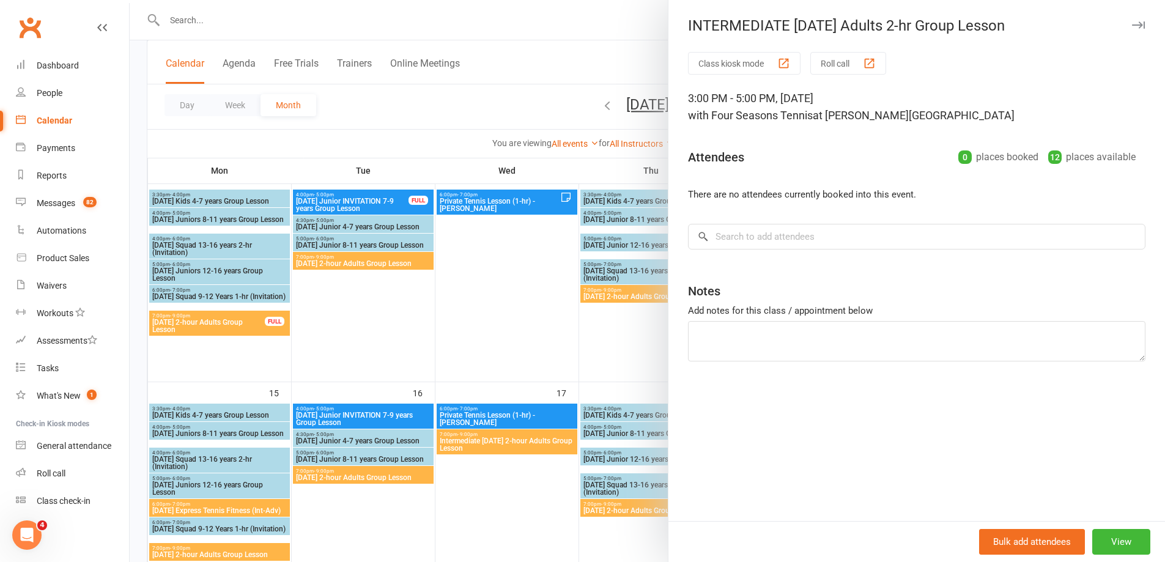
click at [480, 302] on div at bounding box center [648, 281] width 1036 height 562
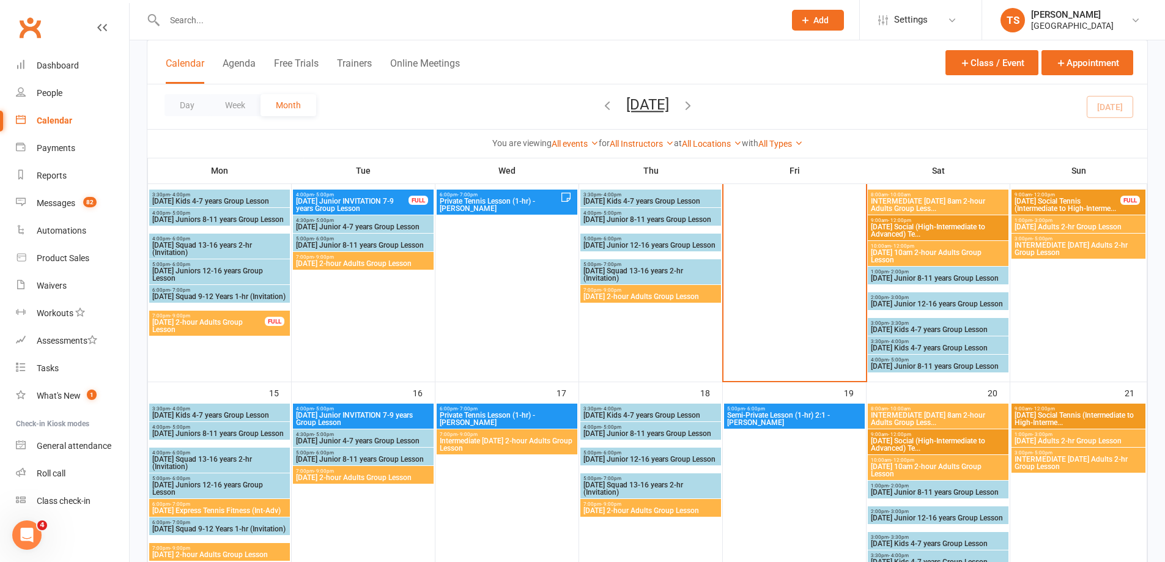
click at [909, 464] on span "[DATE] 10am 2-hour Adults Group Lesson" at bounding box center [939, 470] width 136 height 15
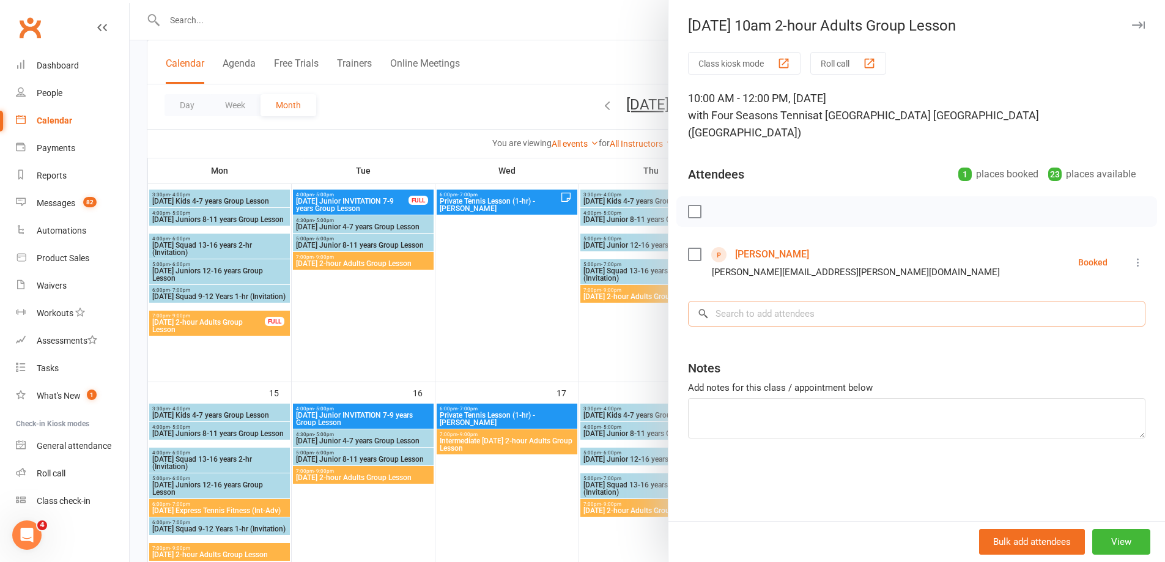
click at [732, 301] on input "search" at bounding box center [917, 314] width 458 height 26
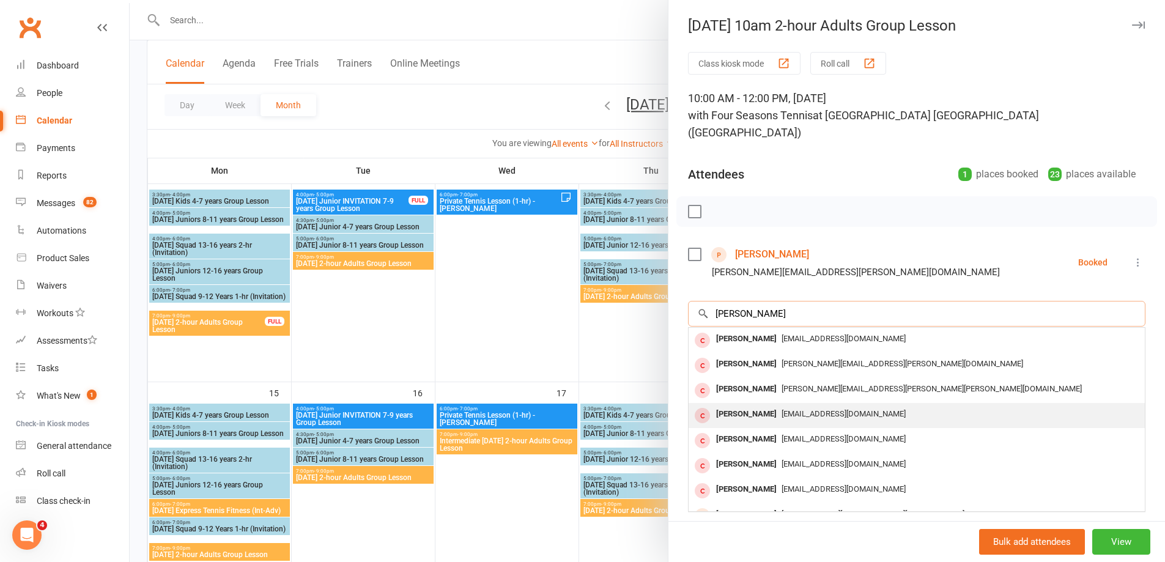
type input "[PERSON_NAME]"
click at [739, 406] on div "[PERSON_NAME]" at bounding box center [746, 415] width 70 height 18
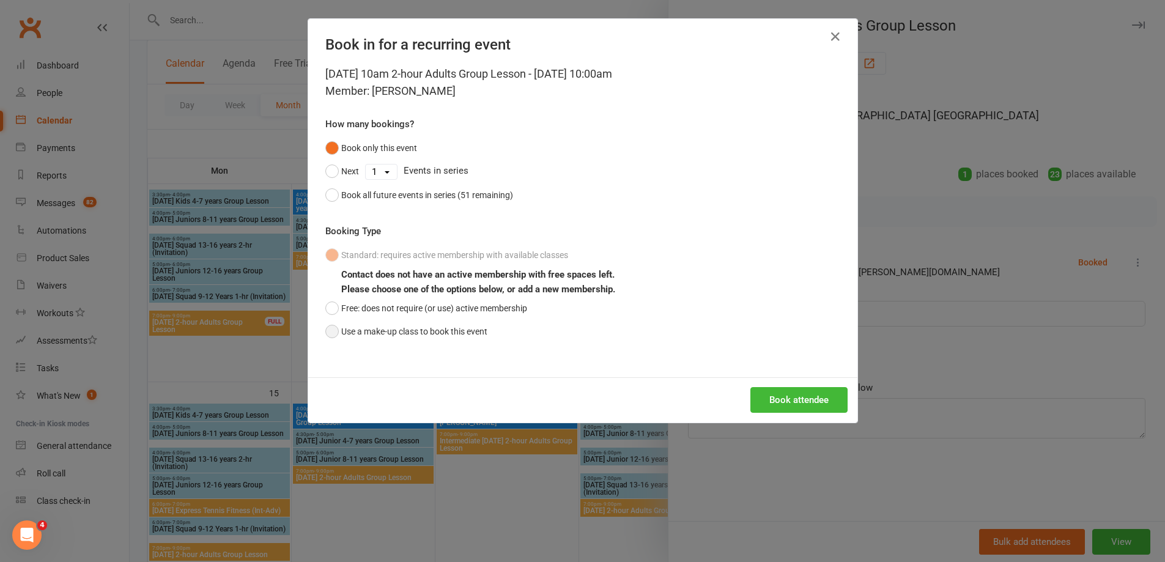
drag, startPoint x: 332, startPoint y: 325, endPoint x: 330, endPoint y: 332, distance: 7.2
click at [330, 329] on button "Use a make-up class to book this event" at bounding box center [406, 331] width 162 height 23
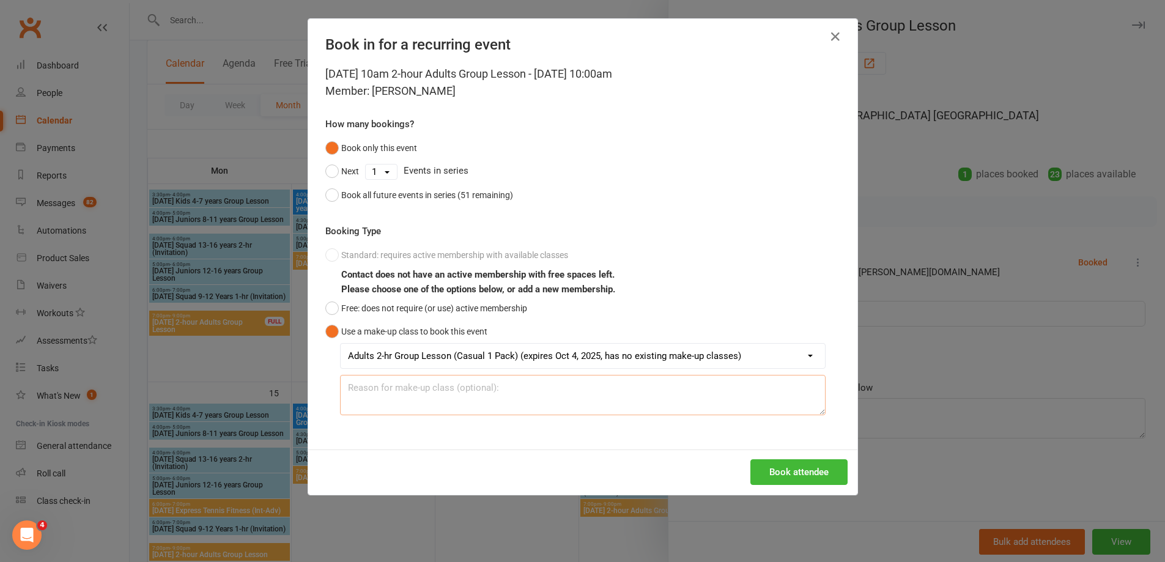
drag, startPoint x: 365, startPoint y: 393, endPoint x: 363, endPoint y: 381, distance: 12.5
click at [364, 392] on textarea at bounding box center [583, 395] width 486 height 40
type textarea "Check notes in his file"
click at [779, 479] on button "Book attendee" at bounding box center [799, 472] width 97 height 26
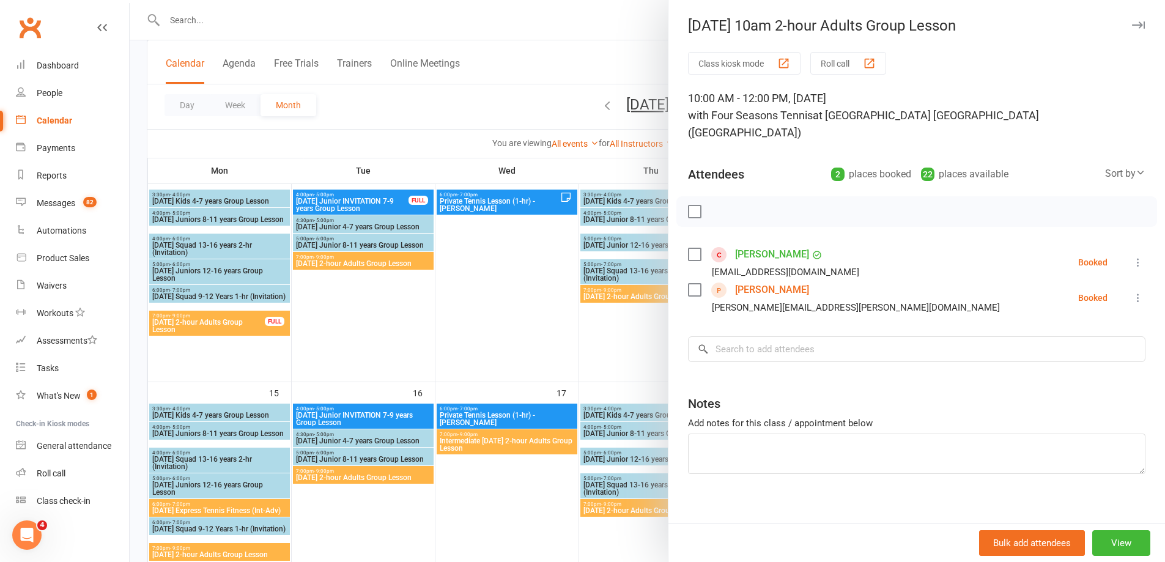
drag, startPoint x: 518, startPoint y: 61, endPoint x: 524, endPoint y: 64, distance: 6.6
click at [518, 61] on div at bounding box center [648, 281] width 1036 height 562
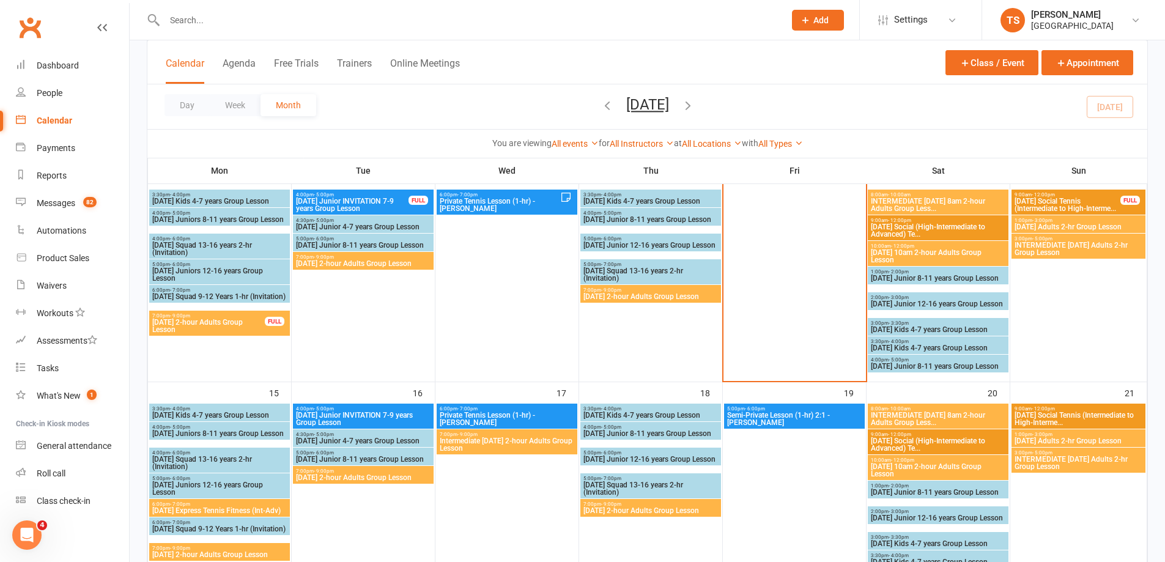
click at [179, 17] on input "text" at bounding box center [468, 20] width 615 height 17
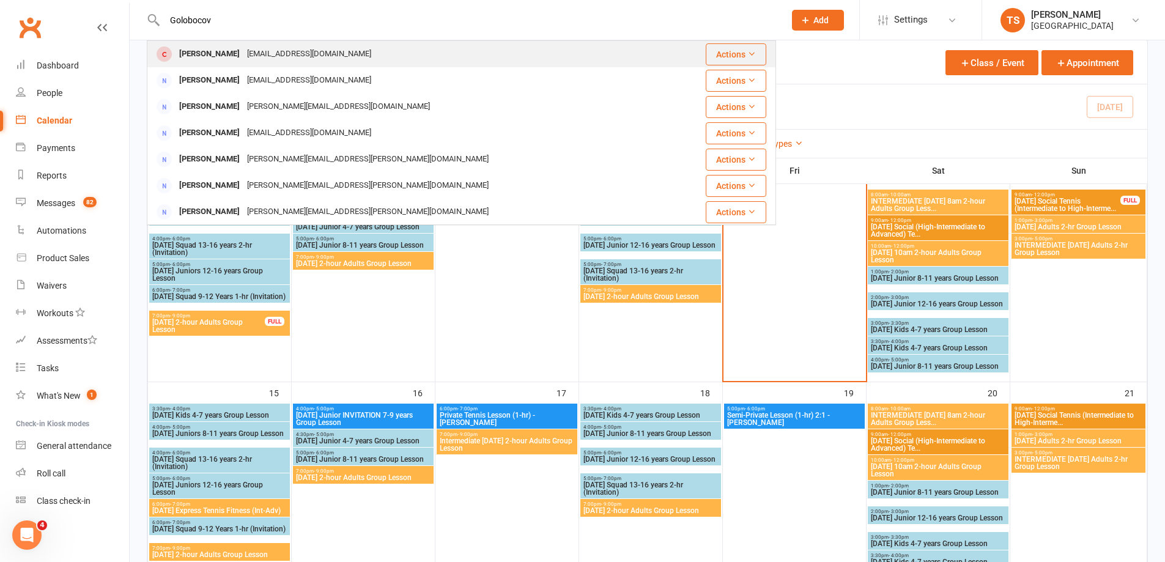
type input "Golobocov"
click at [247, 57] on div "[EMAIL_ADDRESS][DOMAIN_NAME]" at bounding box center [309, 54] width 132 height 18
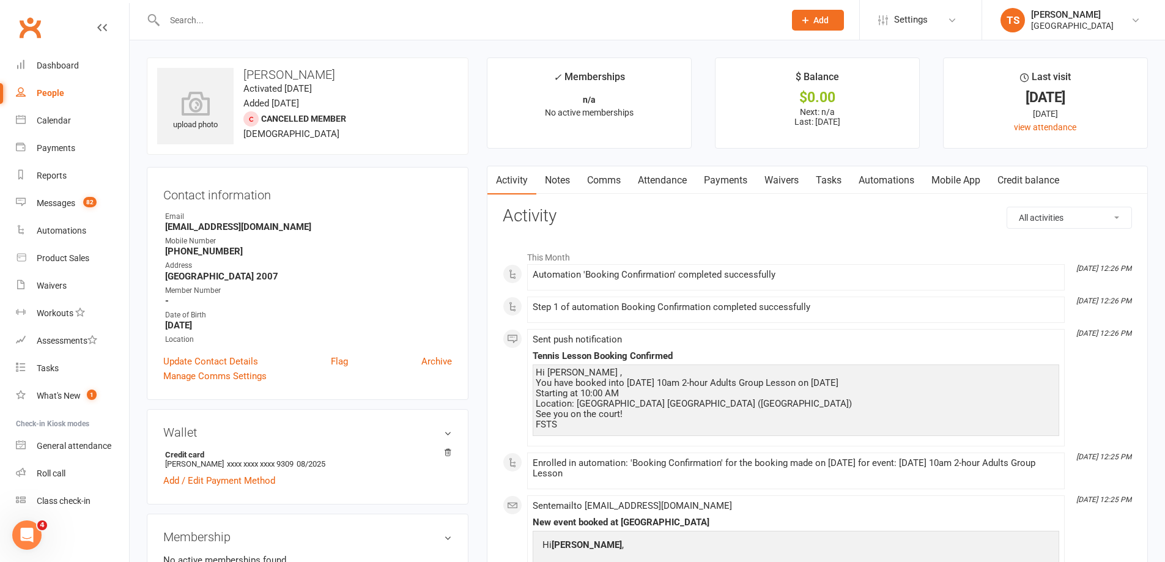
click at [557, 180] on link "Notes" at bounding box center [558, 180] width 42 height 28
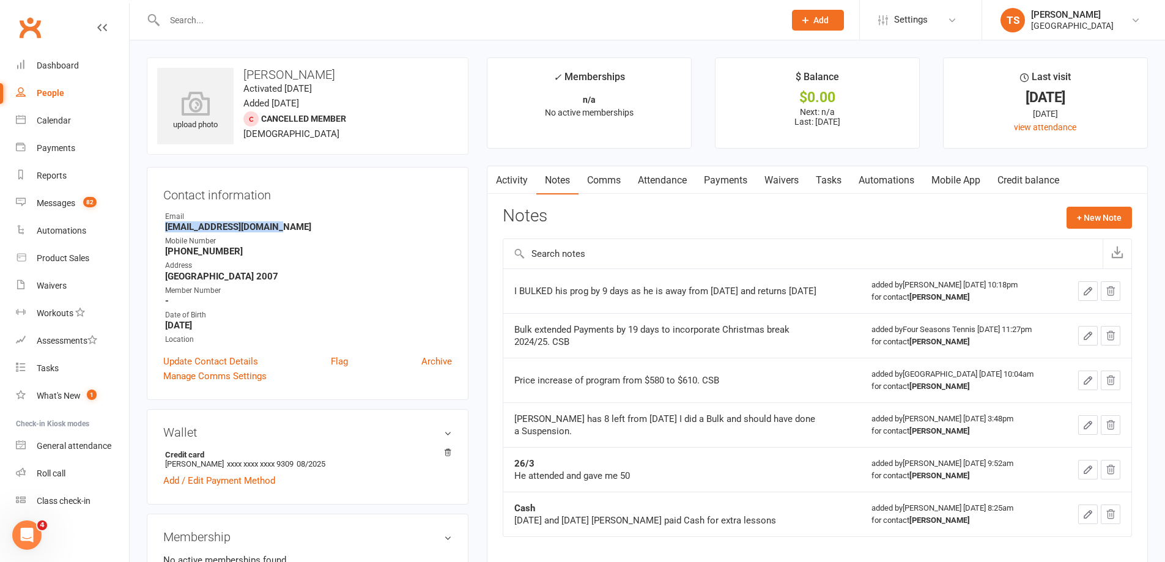
drag, startPoint x: 282, startPoint y: 231, endPoint x: 160, endPoint y: 229, distance: 121.8
click at [160, 229] on div "Contact information Owner Email [EMAIL_ADDRESS][DOMAIN_NAME] Mobile Number [PHO…" at bounding box center [308, 283] width 322 height 233
copy strong "[EMAIL_ADDRESS][DOMAIN_NAME]"
click at [179, 20] on input "text" at bounding box center [468, 20] width 615 height 17
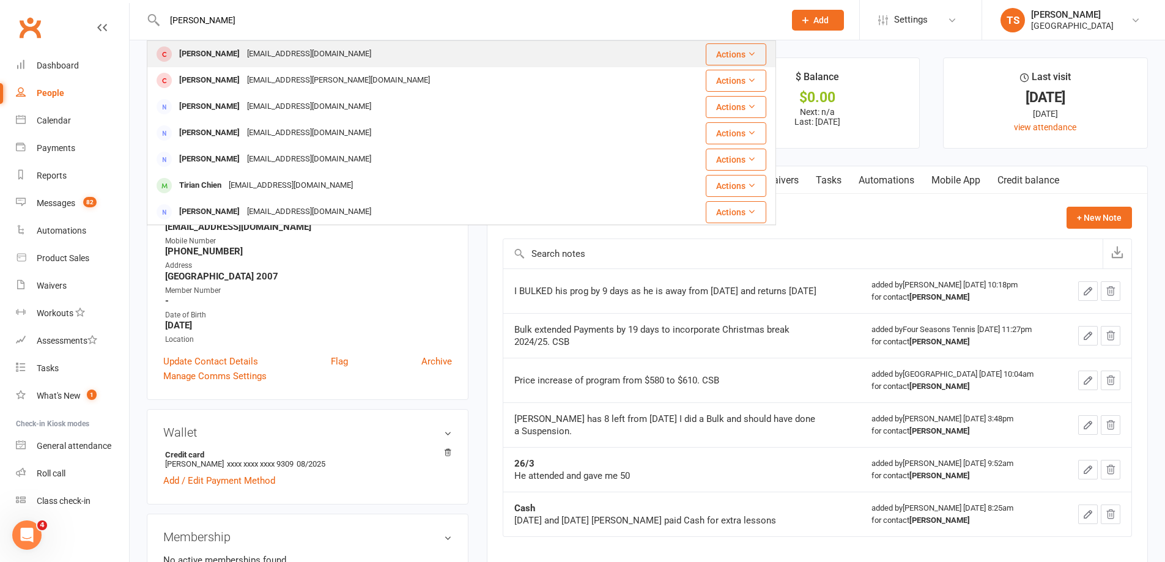
type input "[PERSON_NAME]"
click at [201, 50] on div "[PERSON_NAME]" at bounding box center [210, 54] width 68 height 18
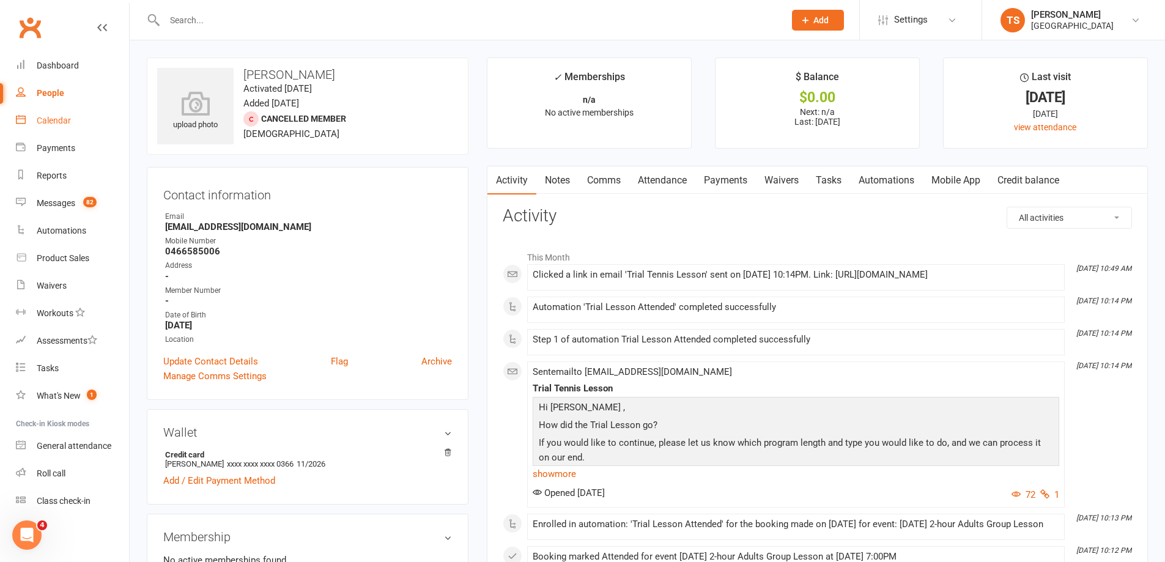
drag, startPoint x: 47, startPoint y: 124, endPoint x: 212, endPoint y: 130, distance: 164.7
click at [49, 124] on div "Calendar" at bounding box center [54, 121] width 34 height 10
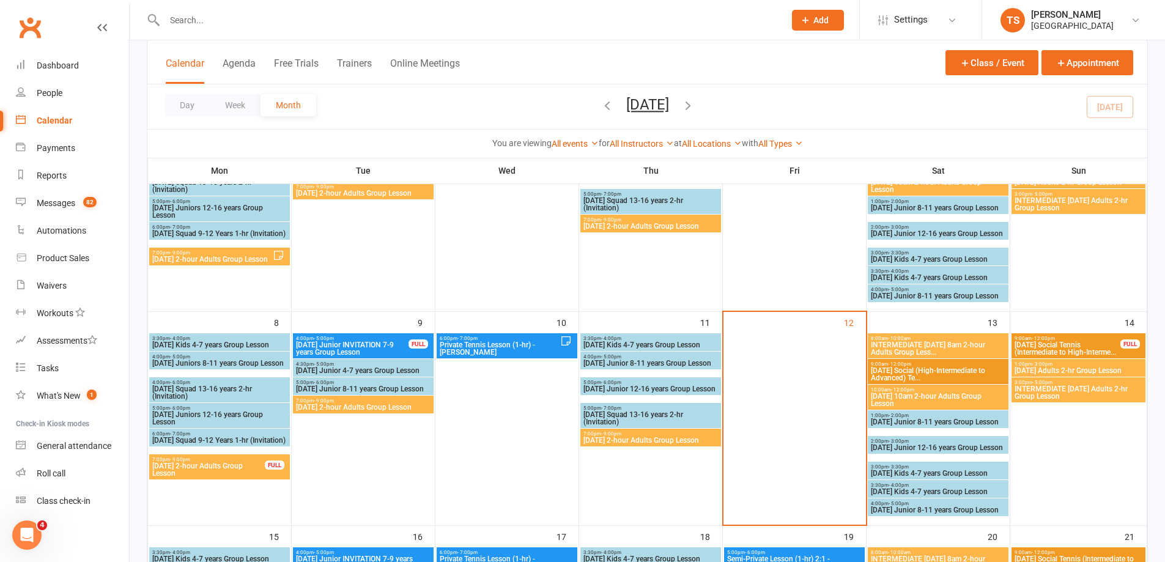
scroll to position [184, 0]
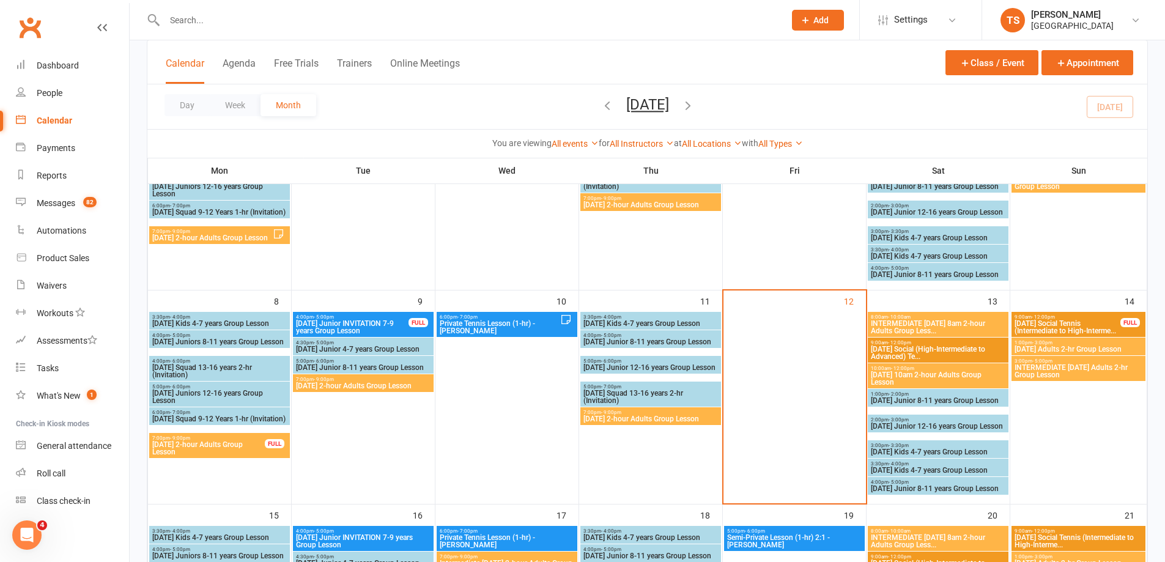
click at [918, 324] on span "INTERMEDIATE [DATE] 8am 2-hour Adults Group Less..." at bounding box center [939, 327] width 136 height 15
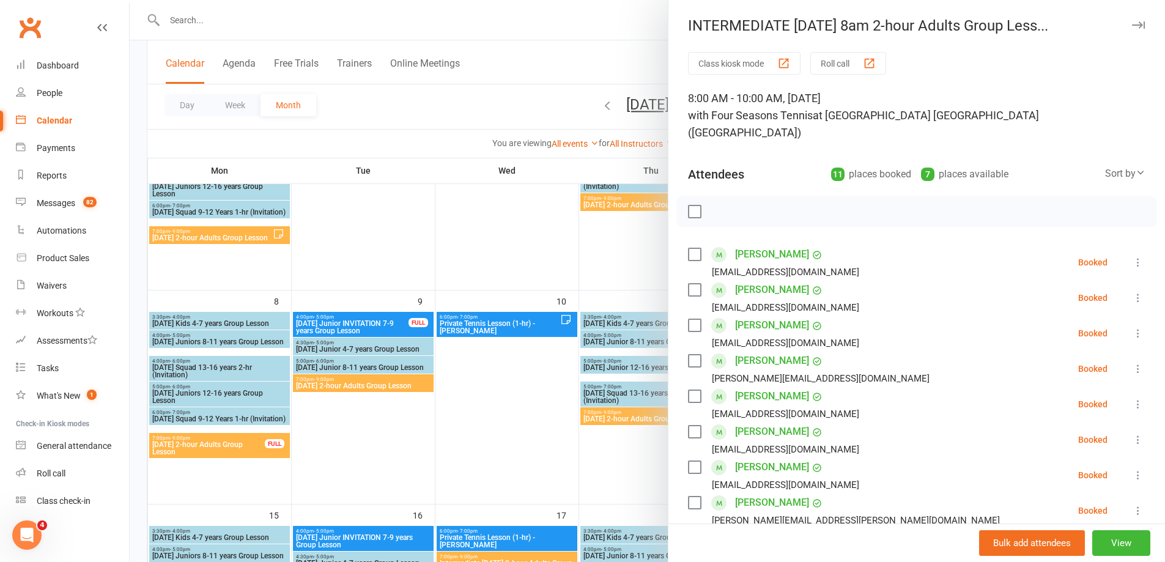
click at [630, 466] on div at bounding box center [648, 281] width 1036 height 562
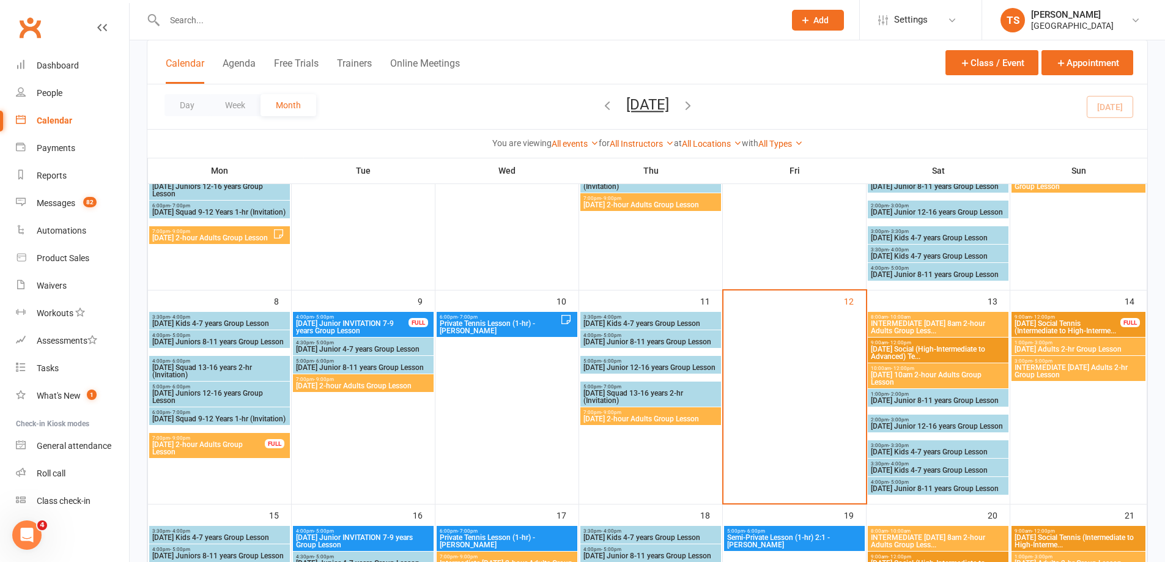
click at [927, 379] on span "[DATE] 10am 2-hour Adults Group Lesson" at bounding box center [939, 378] width 136 height 15
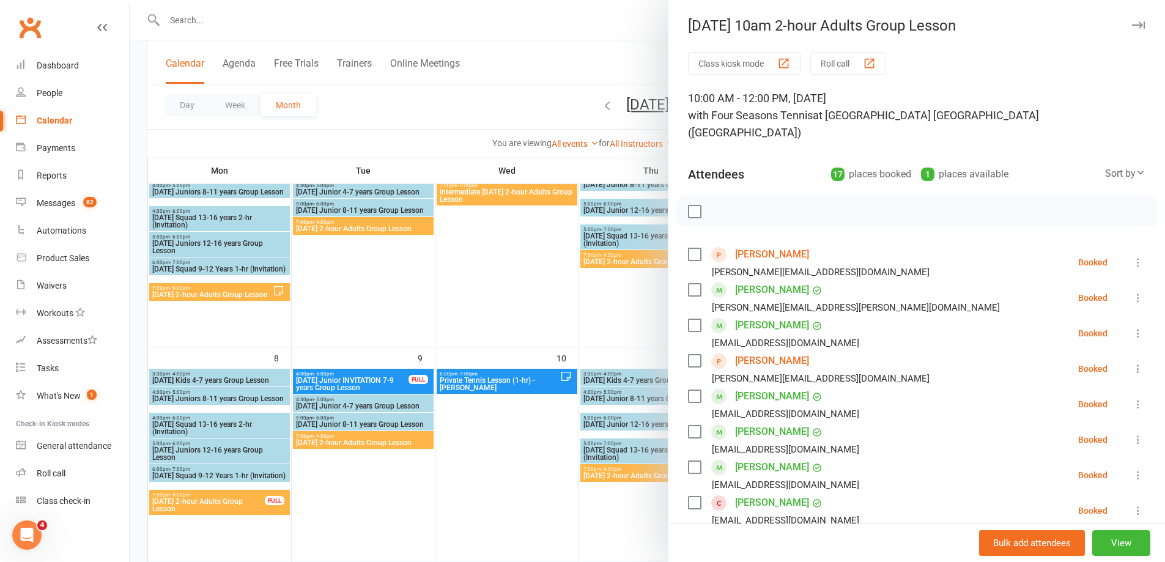
scroll to position [61, 0]
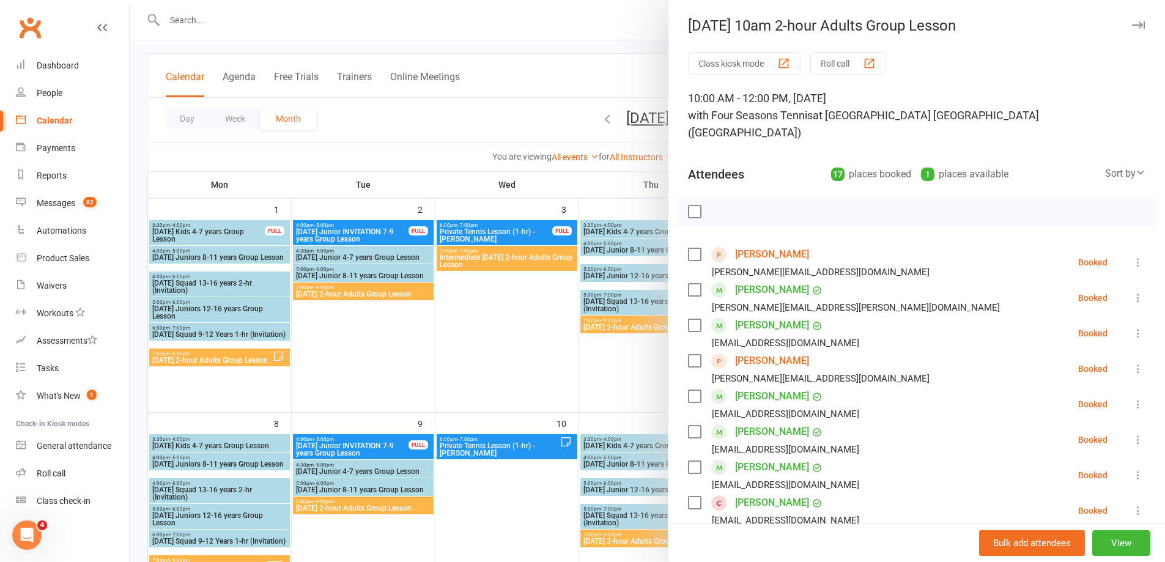
click at [605, 368] on div at bounding box center [648, 281] width 1036 height 562
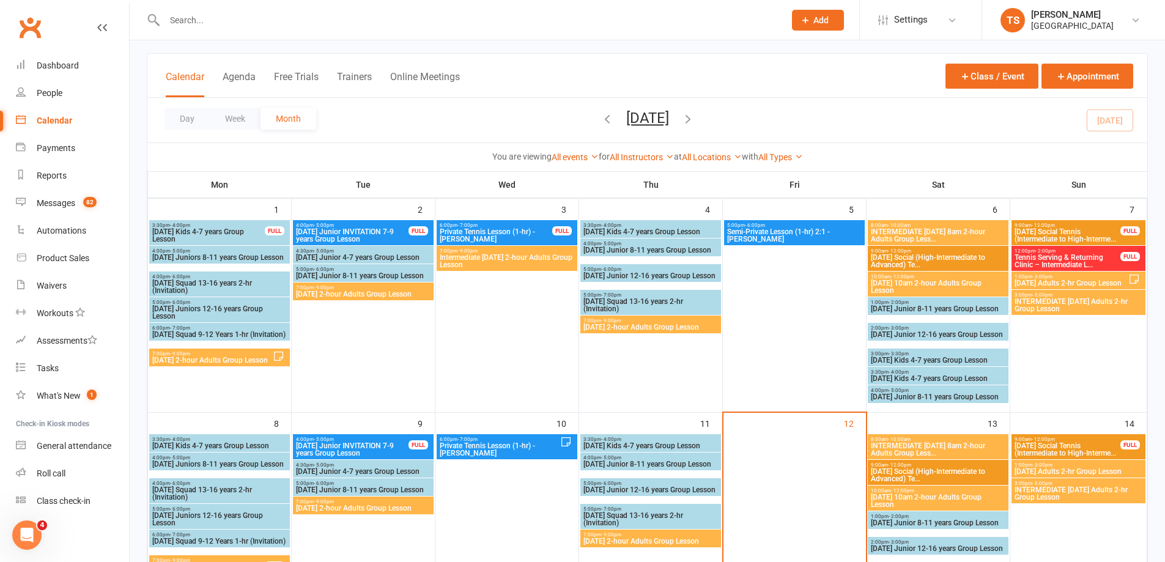
click at [919, 450] on span "INTERMEDIATE [DATE] 8am 2-hour Adults Group Less..." at bounding box center [939, 449] width 136 height 15
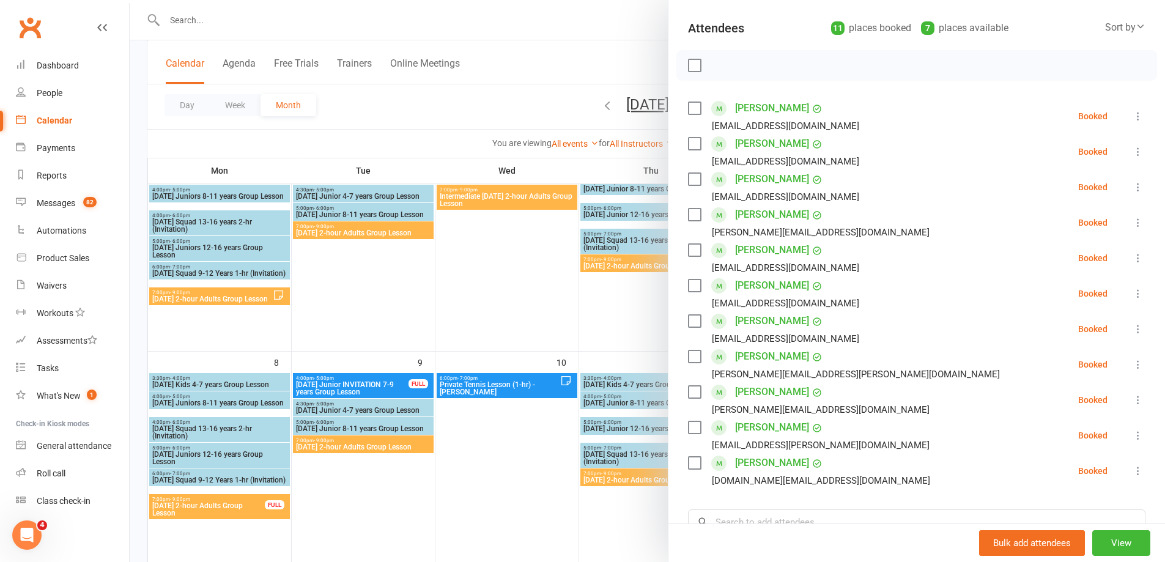
scroll to position [130, 0]
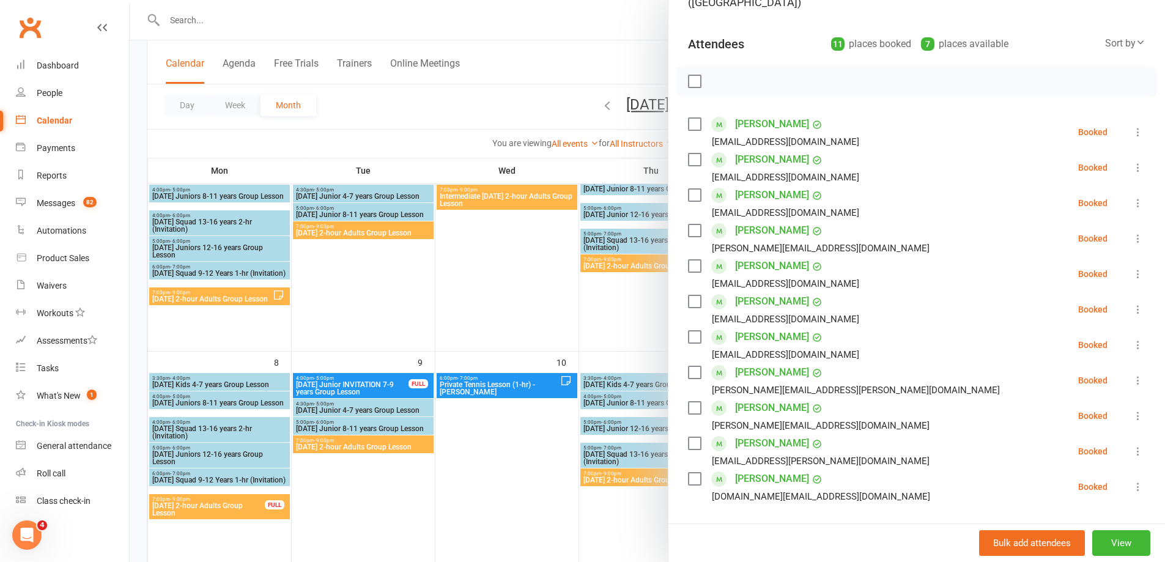
click at [633, 313] on div at bounding box center [648, 281] width 1036 height 562
